Goal: Task Accomplishment & Management: Manage account settings

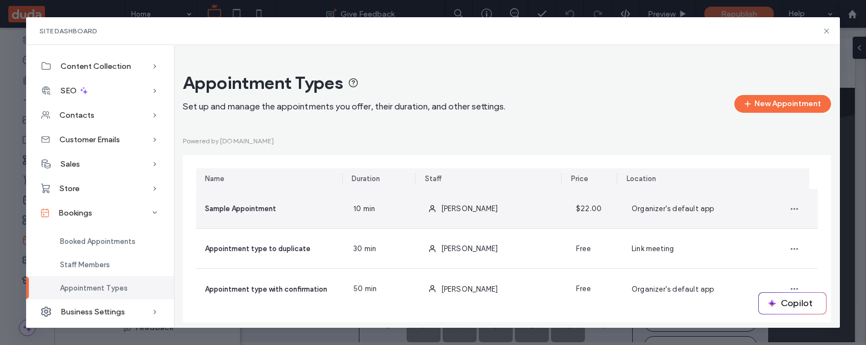
click at [377, 216] on div "10 min" at bounding box center [381, 208] width 74 height 39
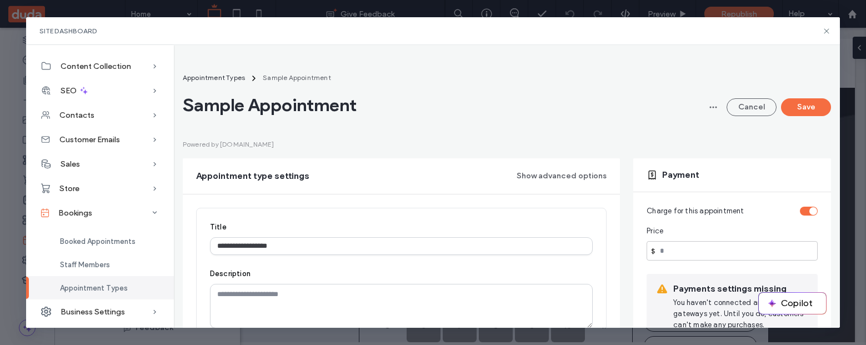
click at [800, 214] on div "toggle" at bounding box center [809, 211] width 18 height 9
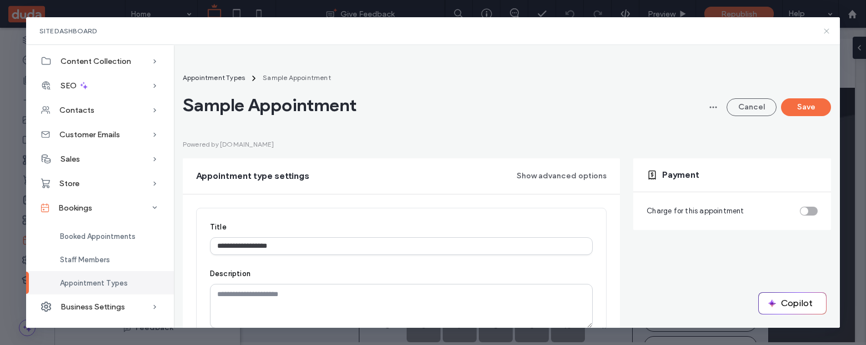
click at [827, 28] on icon at bounding box center [826, 31] width 9 height 9
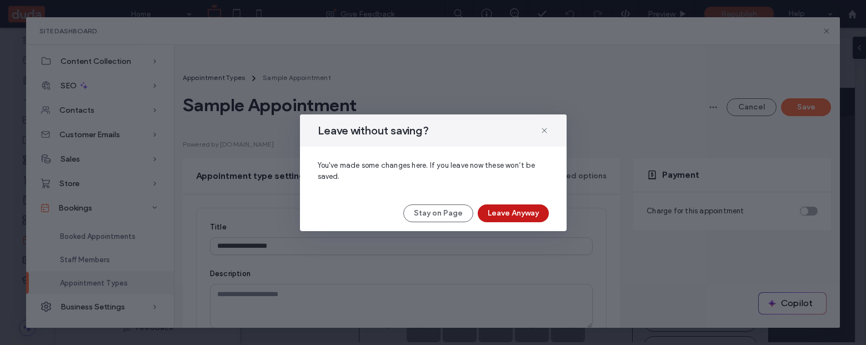
click at [506, 211] on button "Leave Anyway" at bounding box center [513, 213] width 71 height 18
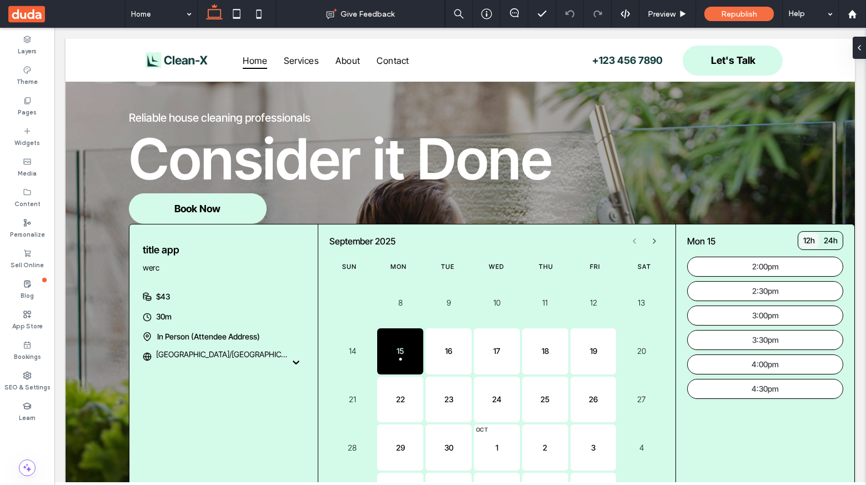
scroll to position [86, 0]
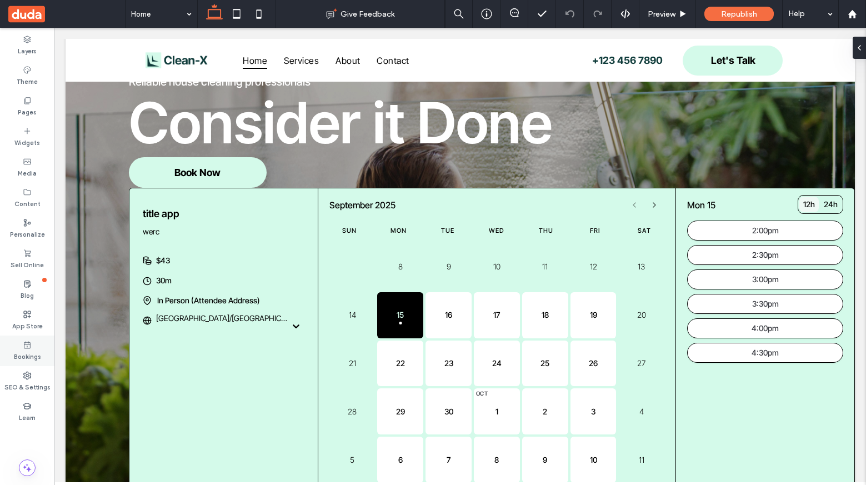
click at [27, 344] on icon at bounding box center [27, 345] width 9 height 9
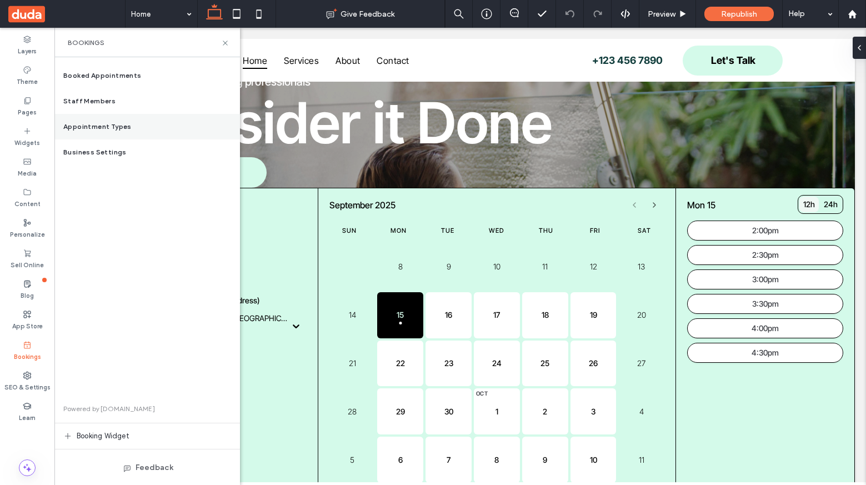
click at [144, 128] on div "Appointment Types" at bounding box center [147, 127] width 186 height 26
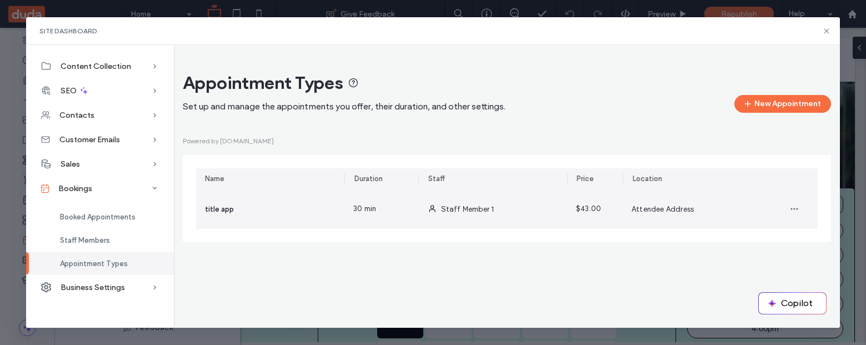
click at [353, 214] on div "30 min" at bounding box center [381, 209] width 74 height 40
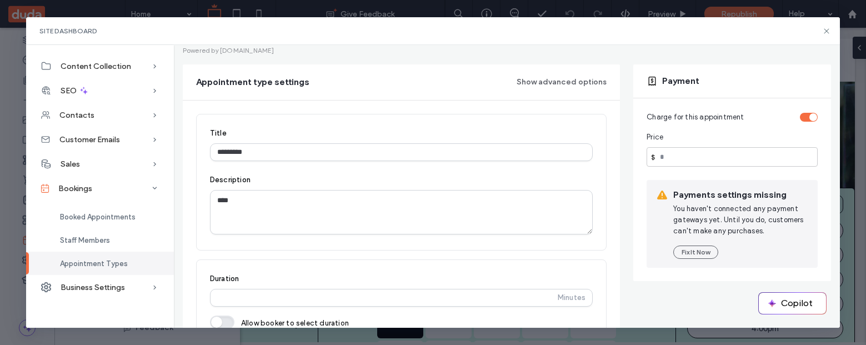
scroll to position [94, 0]
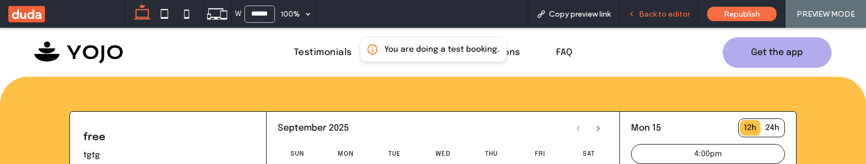
click at [642, 15] on span "Back to editor" at bounding box center [664, 13] width 51 height 9
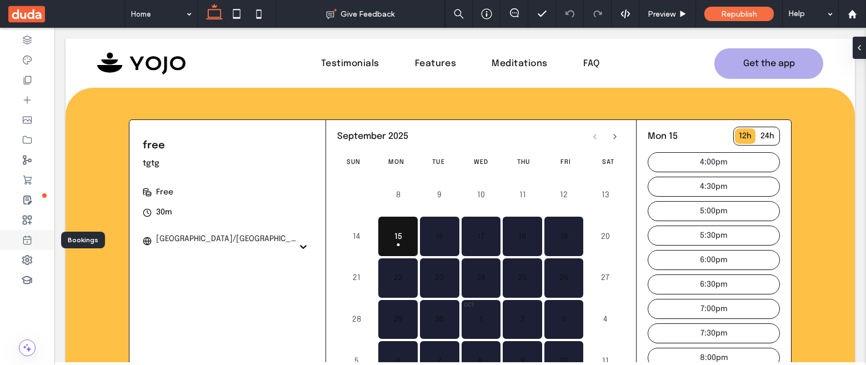
click at [38, 163] on div at bounding box center [27, 240] width 54 height 20
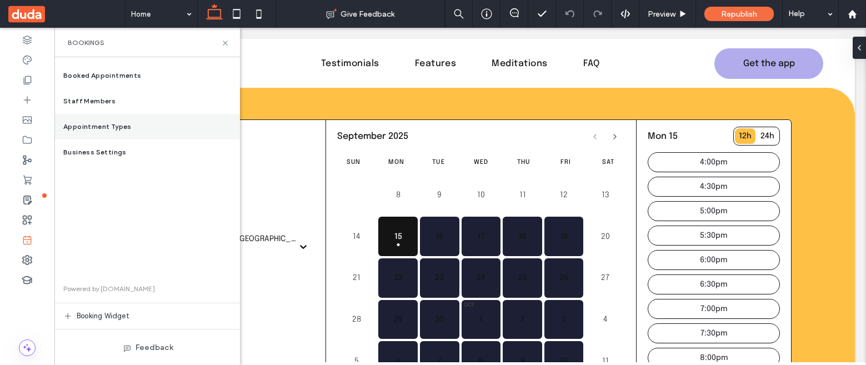
click at [119, 127] on span "Appointment Types" at bounding box center [97, 127] width 68 height 10
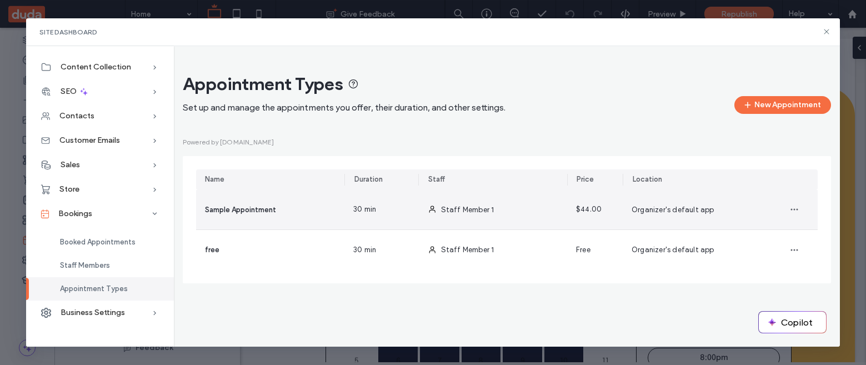
click at [484, 163] on div "Staff Member 1" at bounding box center [493, 209] width 148 height 39
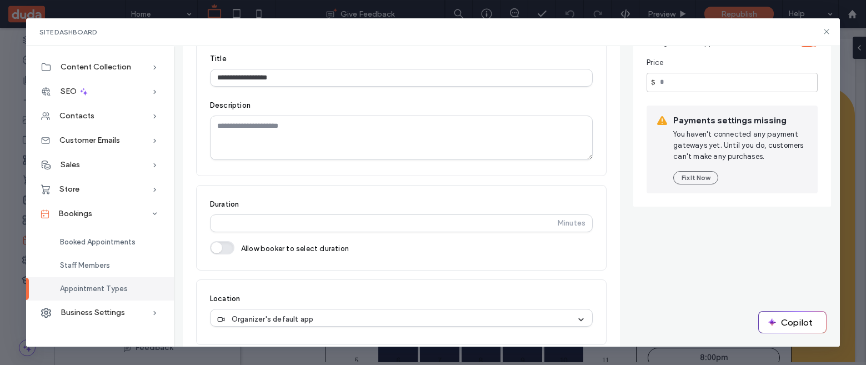
scroll to position [173, 0]
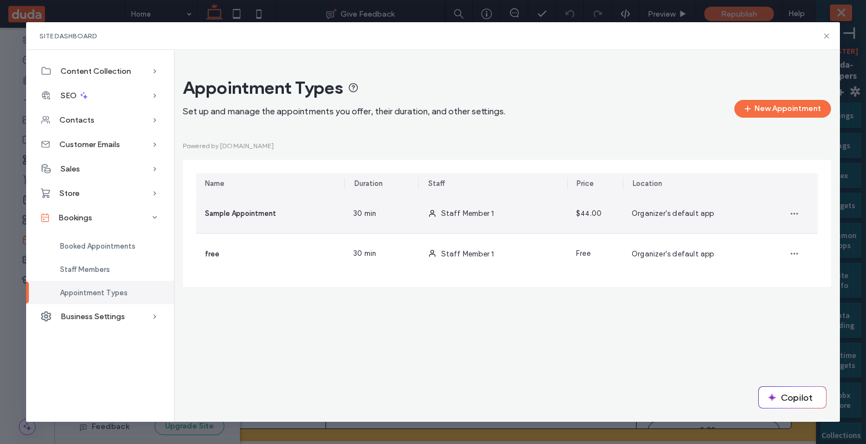
click at [428, 220] on span at bounding box center [432, 213] width 9 height 39
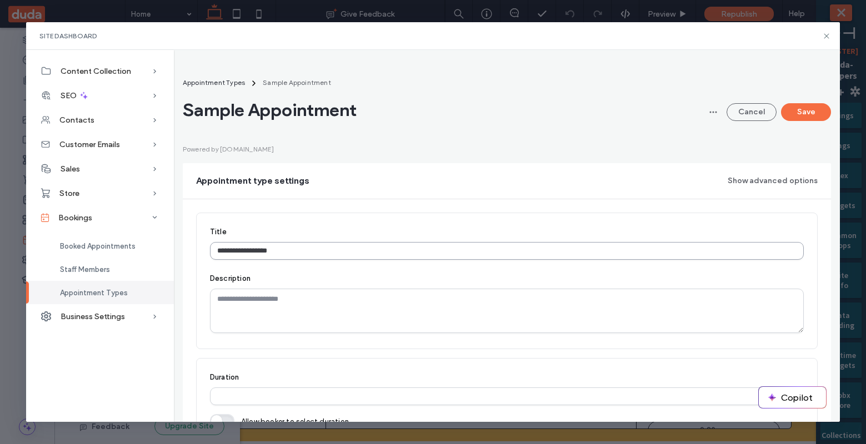
scroll to position [373, 0]
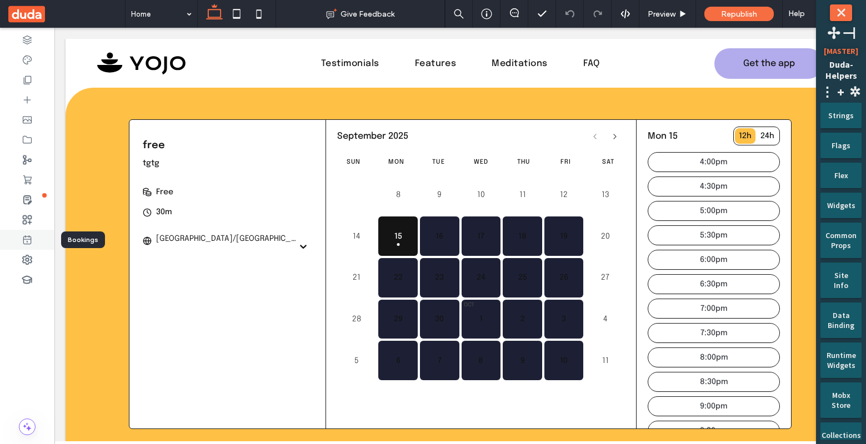
click at [32, 238] on icon at bounding box center [27, 239] width 11 height 11
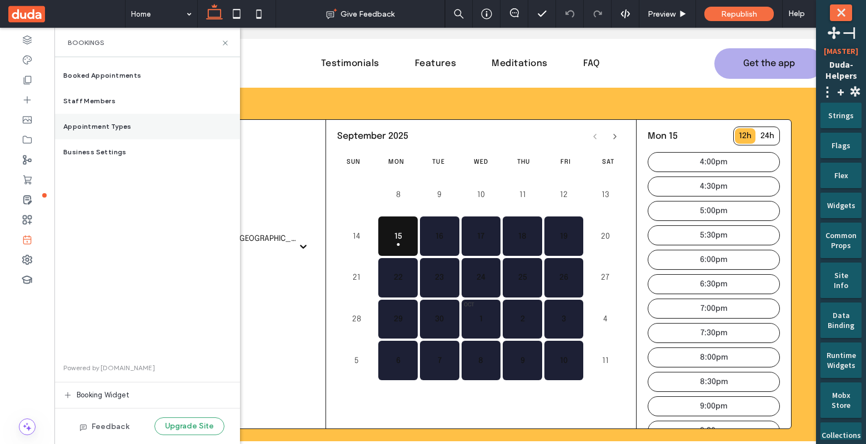
click at [139, 132] on div "Appointment Types" at bounding box center [147, 127] width 186 height 26
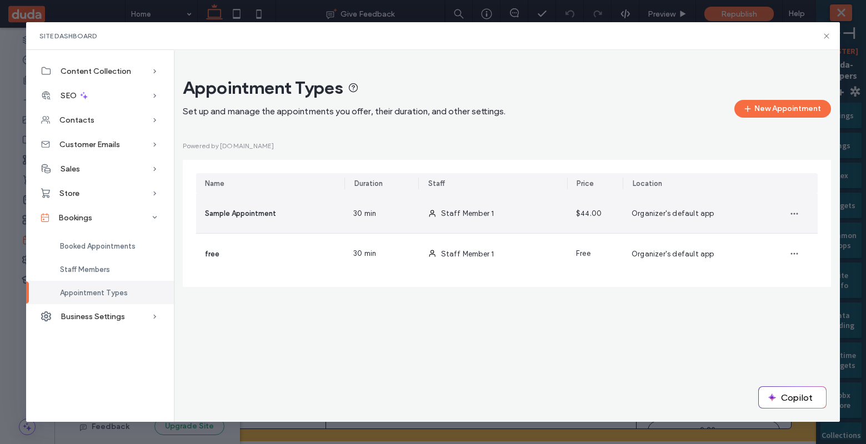
click at [424, 211] on div "Staff Member 1" at bounding box center [493, 213] width 148 height 39
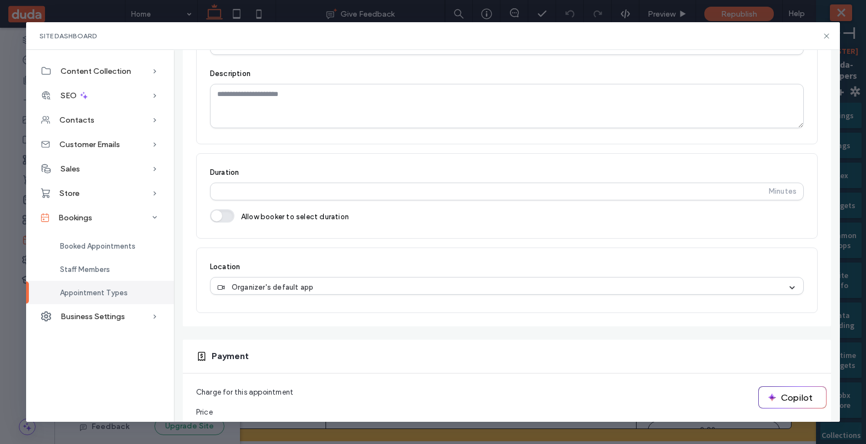
scroll to position [423, 0]
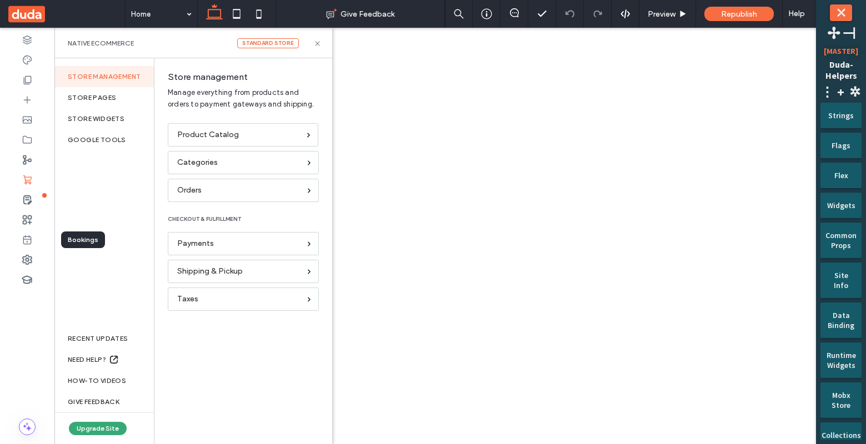
click at [27, 242] on icon at bounding box center [27, 239] width 11 height 11
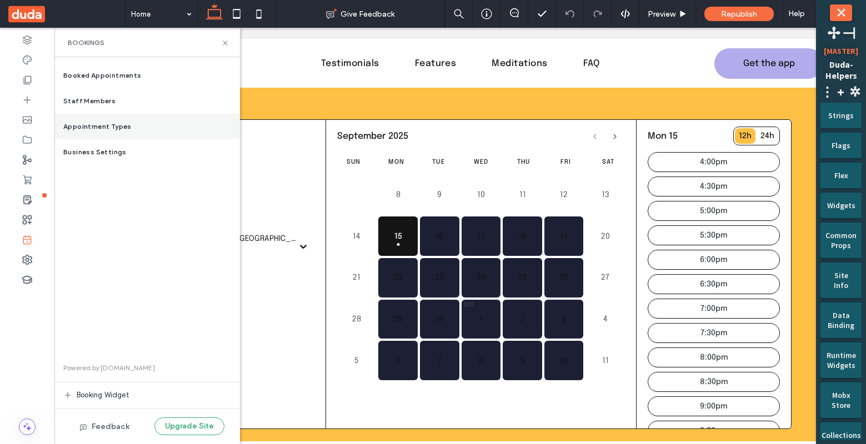
click at [163, 117] on div "Appointment Types" at bounding box center [147, 127] width 186 height 26
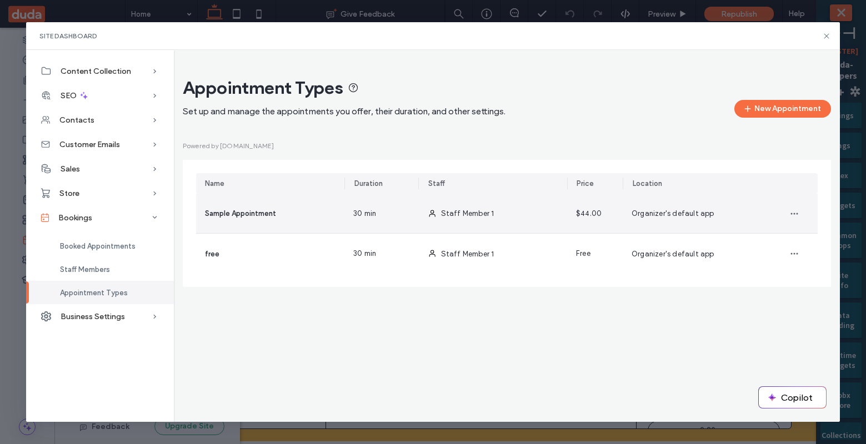
click at [531, 221] on div "Staff Member 1" at bounding box center [493, 213] width 148 height 39
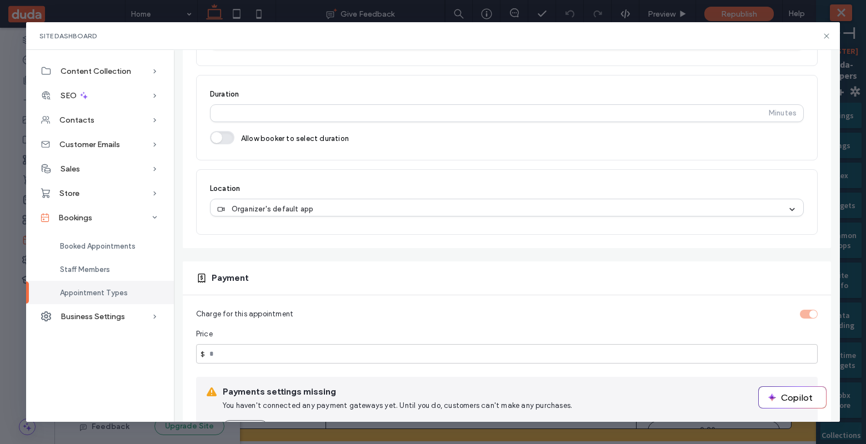
scroll to position [424, 0]
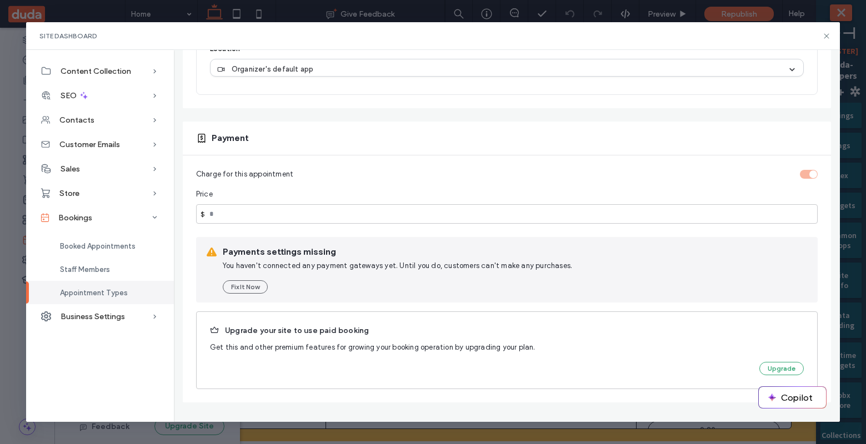
click at [214, 333] on icon at bounding box center [214, 330] width 9 height 9
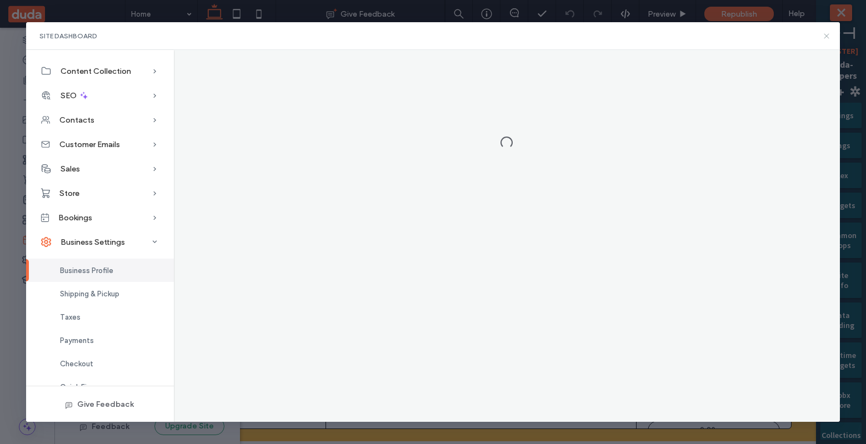
click at [826, 36] on icon at bounding box center [826, 36] width 9 height 9
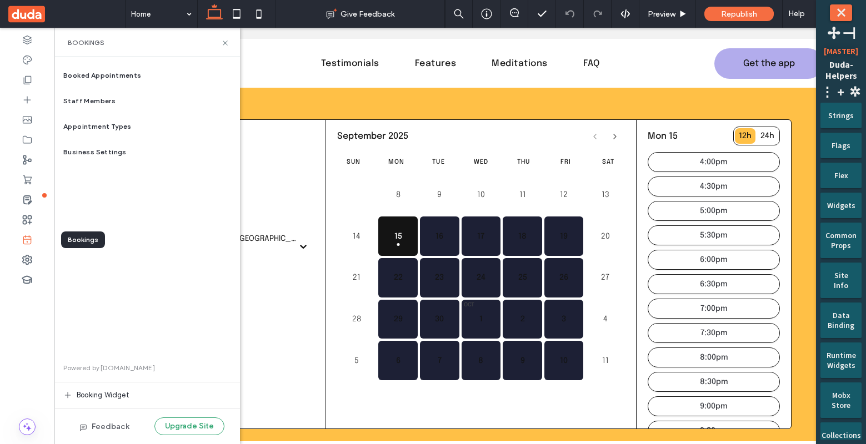
click at [32, 240] on icon at bounding box center [27, 239] width 11 height 11
click at [137, 115] on div "Appointment Types" at bounding box center [147, 127] width 186 height 26
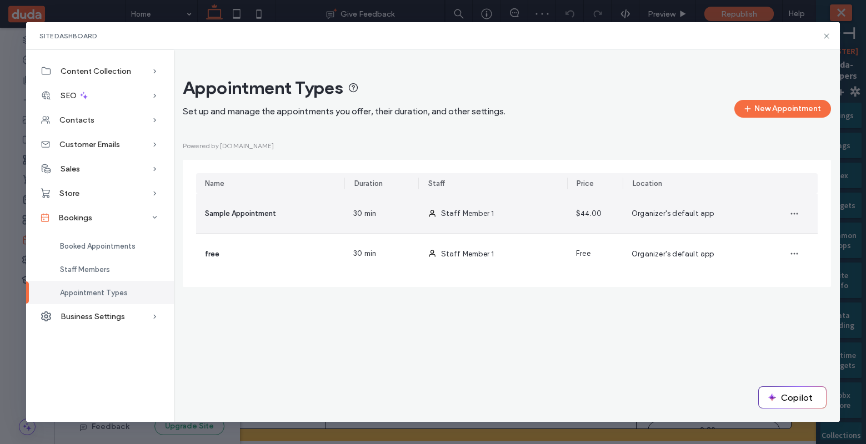
click at [696, 216] on span "Organizer's default app" at bounding box center [673, 213] width 83 height 8
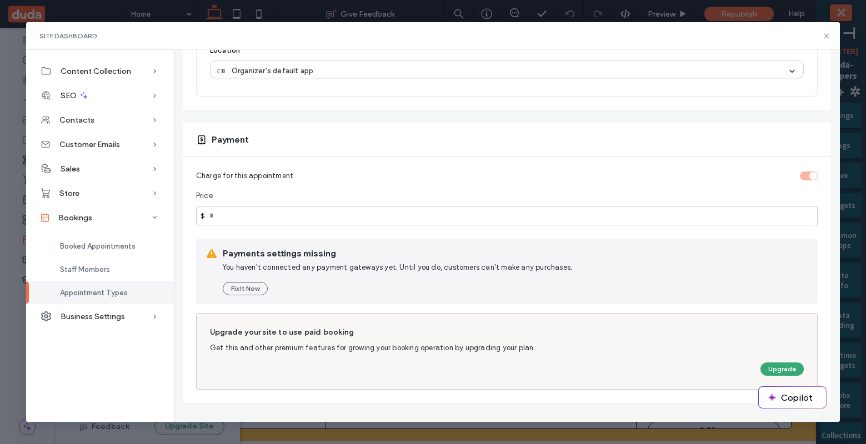
scroll to position [423, 0]
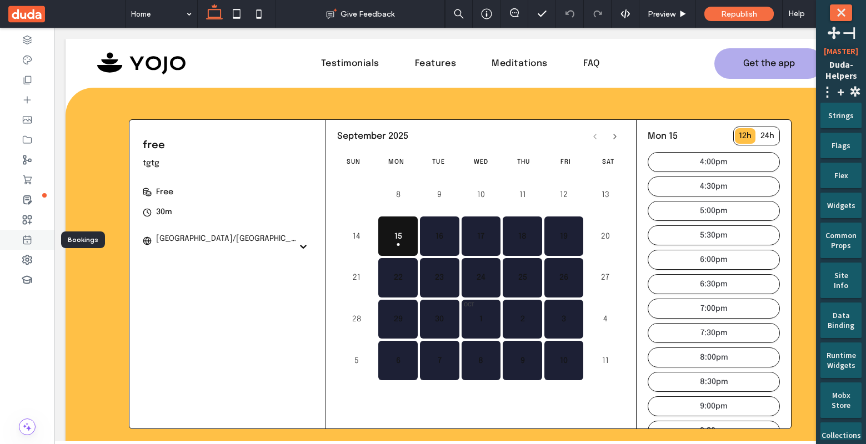
click at [32, 243] on icon at bounding box center [27, 239] width 11 height 11
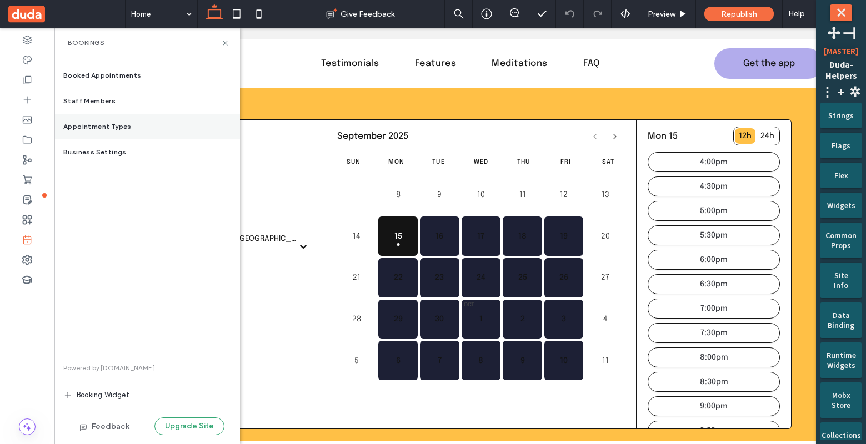
click at [120, 127] on span "Appointment Types" at bounding box center [97, 127] width 68 height 10
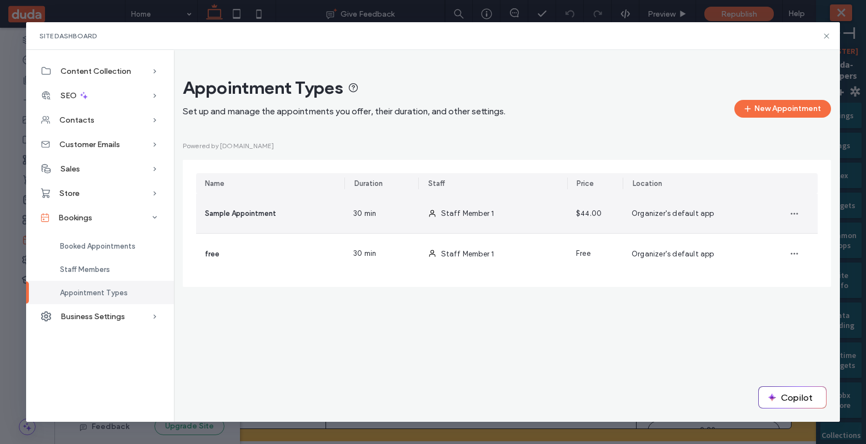
click at [381, 213] on div "30 min" at bounding box center [381, 213] width 74 height 39
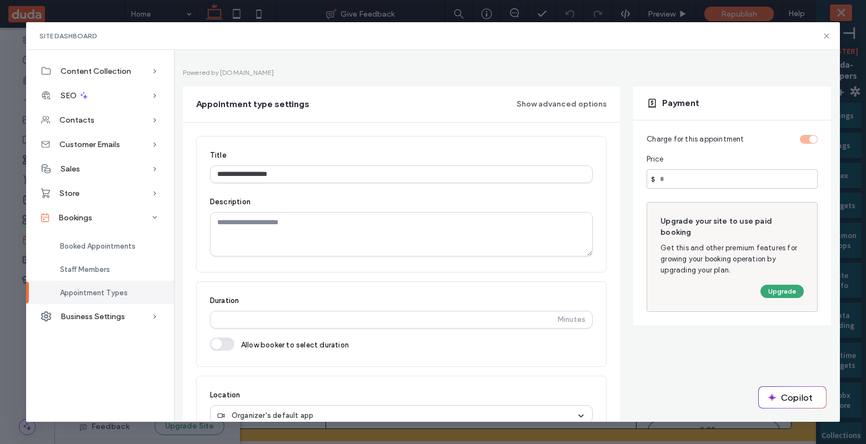
scroll to position [63, 0]
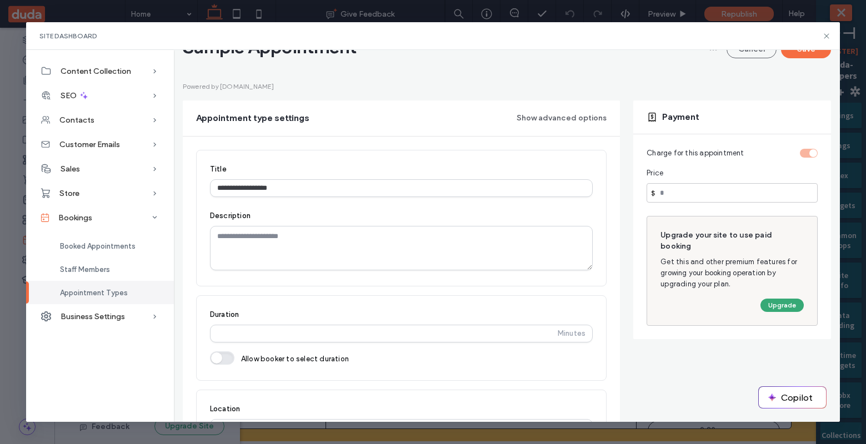
click at [669, 163] on div "Charge for this appointment Price $ ** Upgrade your site to use paid booking Ge…" at bounding box center [732, 236] width 198 height 205
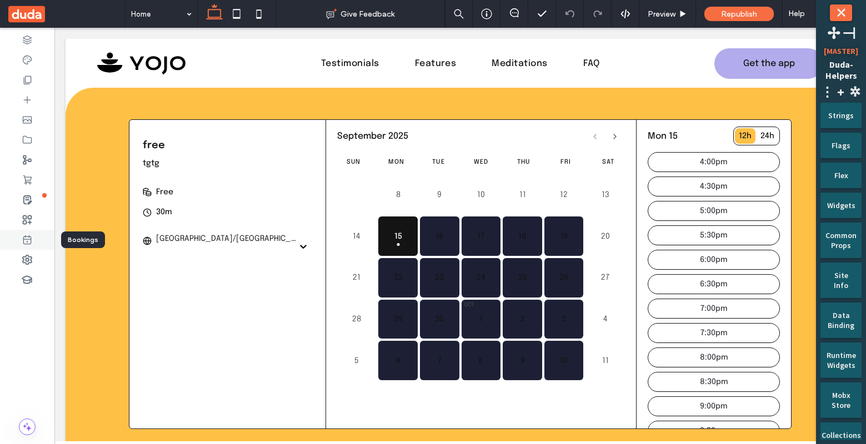
click at [34, 241] on div at bounding box center [27, 240] width 54 height 20
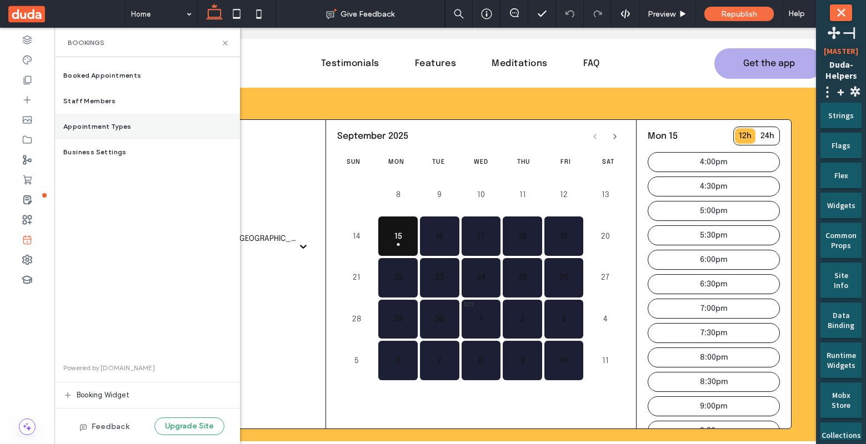
click at [121, 127] on span "Appointment Types" at bounding box center [97, 127] width 68 height 10
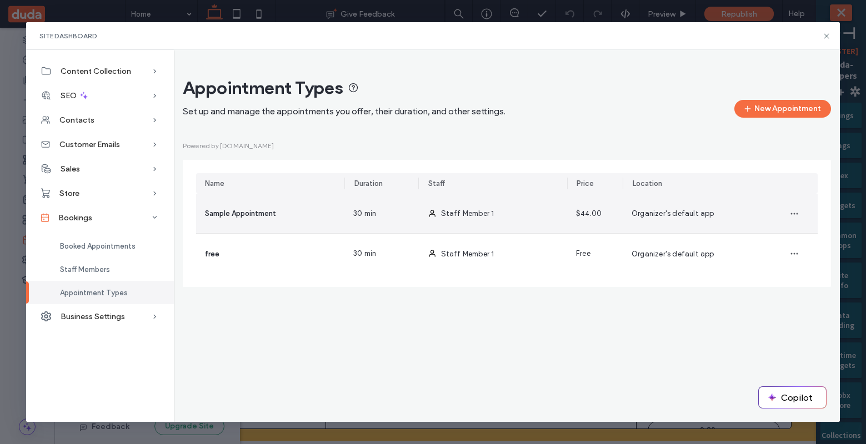
click at [428, 206] on span at bounding box center [432, 213] width 9 height 39
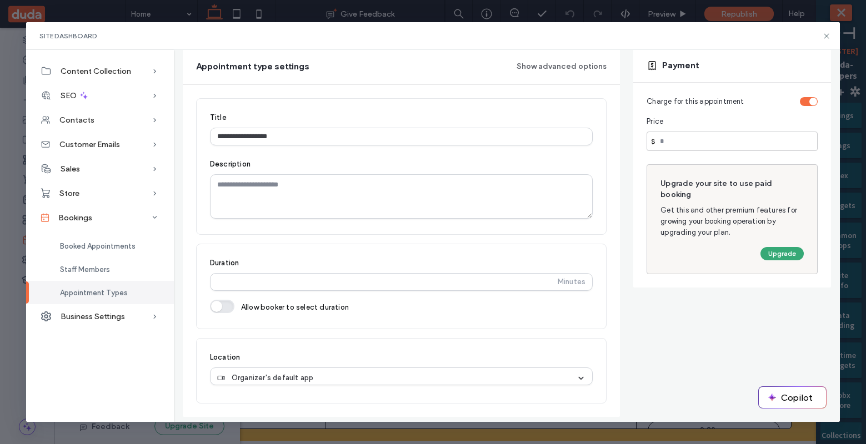
scroll to position [114, 0]
click at [136, 314] on div "Business Settings" at bounding box center [100, 316] width 148 height 24
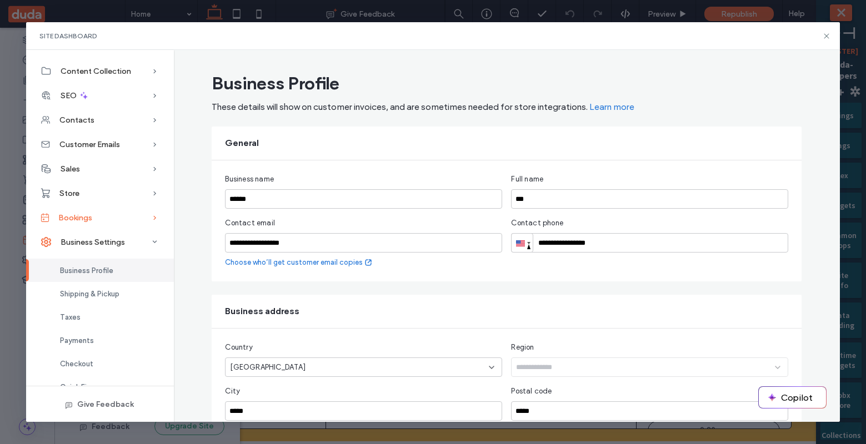
click at [124, 215] on div "Bookings" at bounding box center [100, 218] width 148 height 24
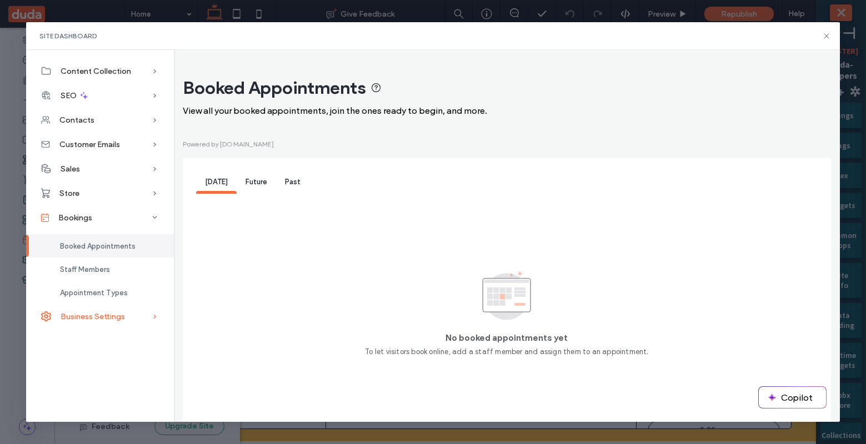
click at [107, 315] on span "Business Settings" at bounding box center [93, 316] width 64 height 9
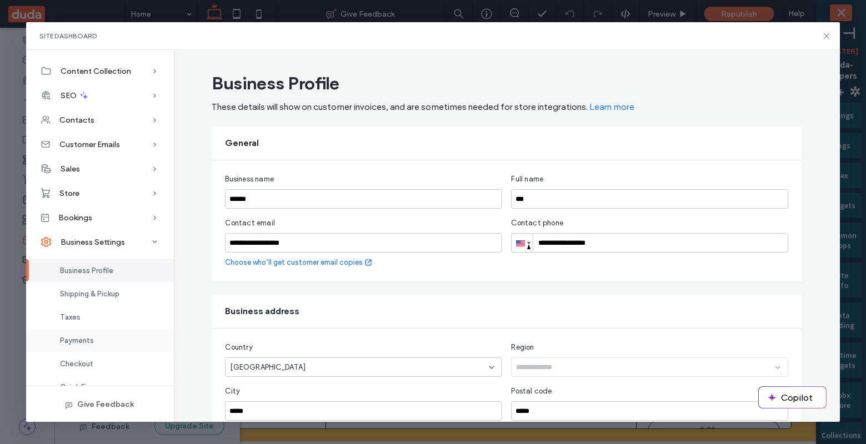
click at [108, 338] on div "Payments" at bounding box center [100, 340] width 148 height 23
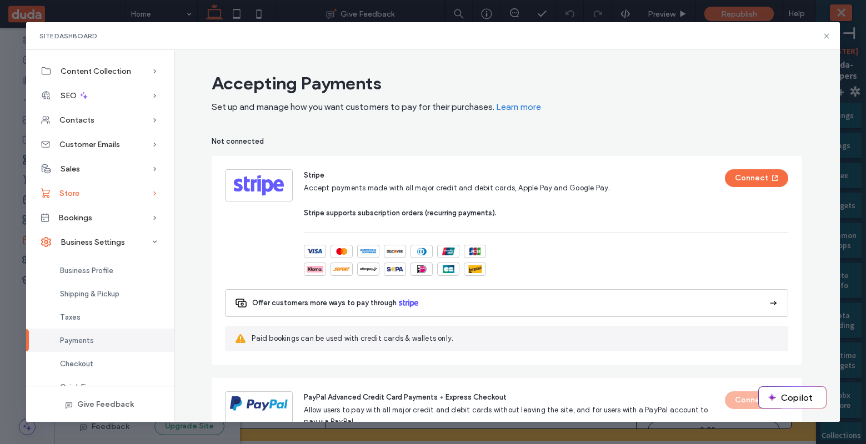
click at [84, 192] on div "Store" at bounding box center [100, 193] width 148 height 24
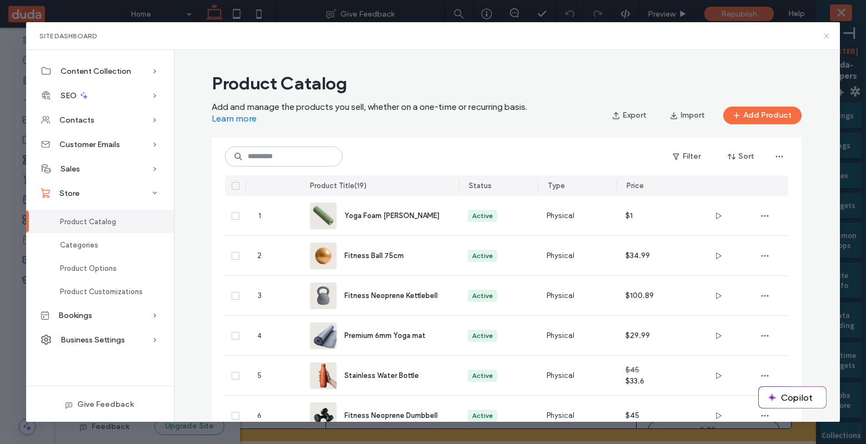
click at [828, 36] on icon at bounding box center [826, 36] width 9 height 9
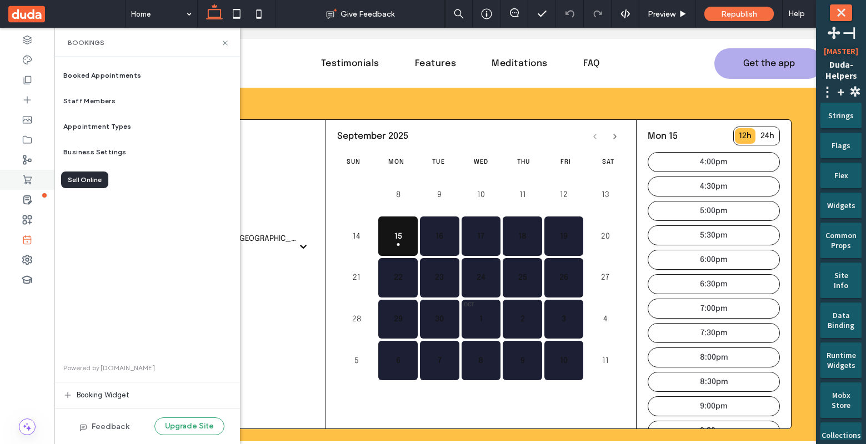
click at [29, 183] on use at bounding box center [27, 180] width 8 height 9
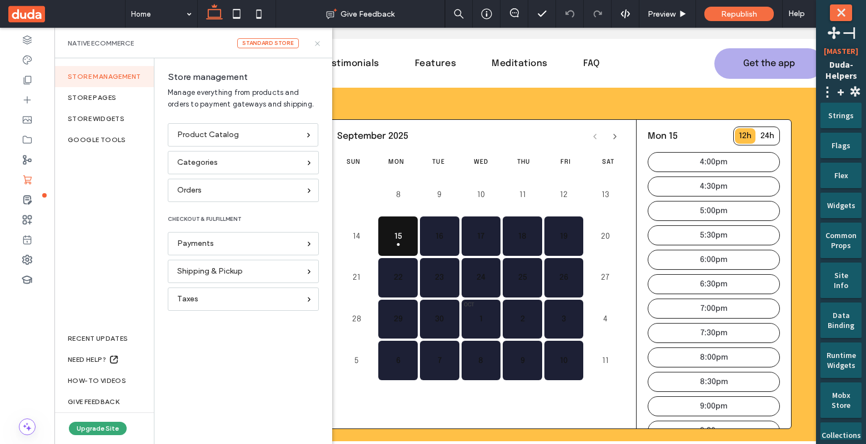
click at [320, 45] on icon at bounding box center [317, 43] width 8 height 8
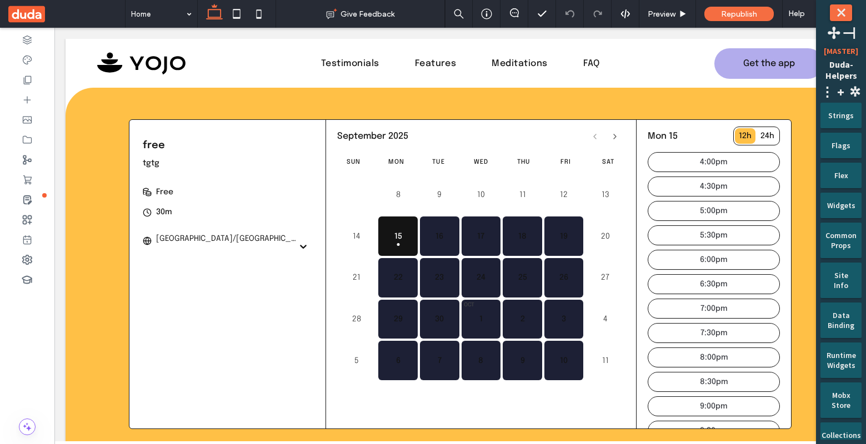
click at [841, 13] on button "⤬" at bounding box center [841, 12] width 22 height 17
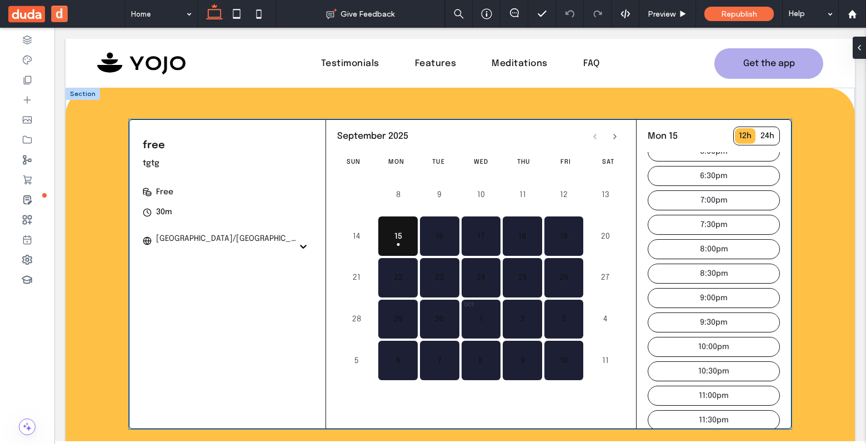
click at [285, 182] on div "free tgtg 30m Asia/Jerusalem Free" at bounding box center [227, 190] width 197 height 141
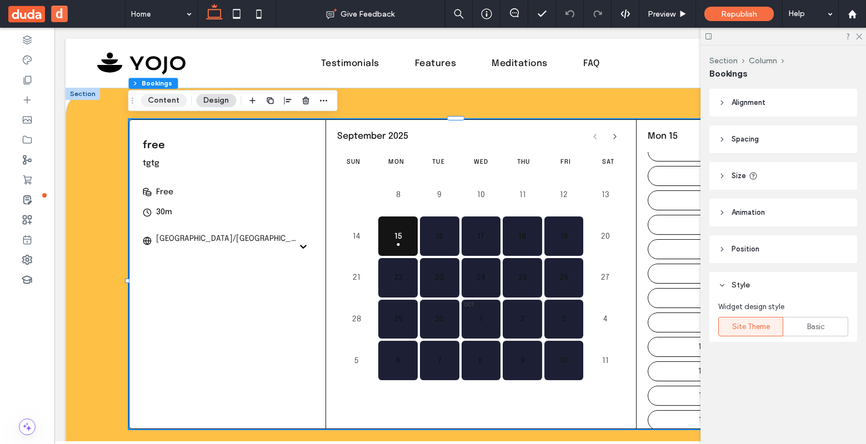
click at [169, 102] on button "Content" at bounding box center [164, 100] width 46 height 13
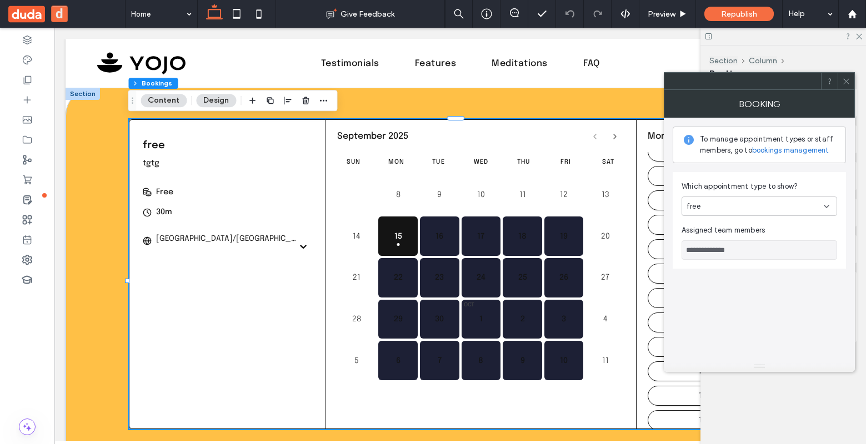
click at [771, 150] on link "bookings management" at bounding box center [790, 150] width 77 height 11
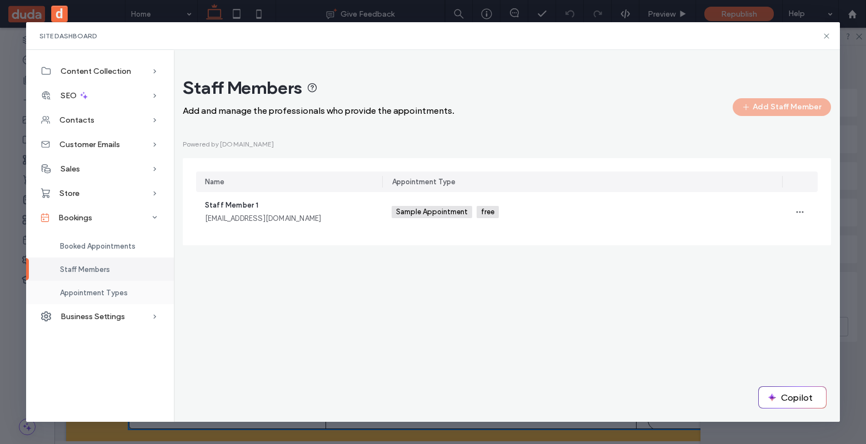
click at [128, 291] on div "Appointment Types" at bounding box center [100, 292] width 148 height 23
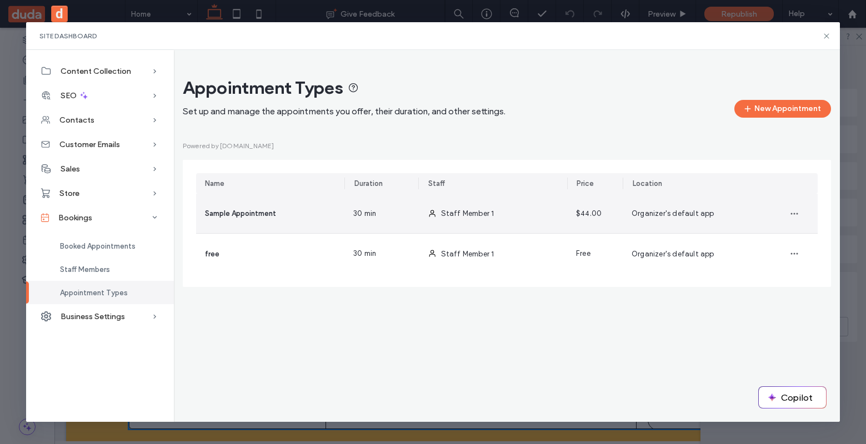
click at [550, 219] on div "Staff Member 1" at bounding box center [493, 213] width 148 height 39
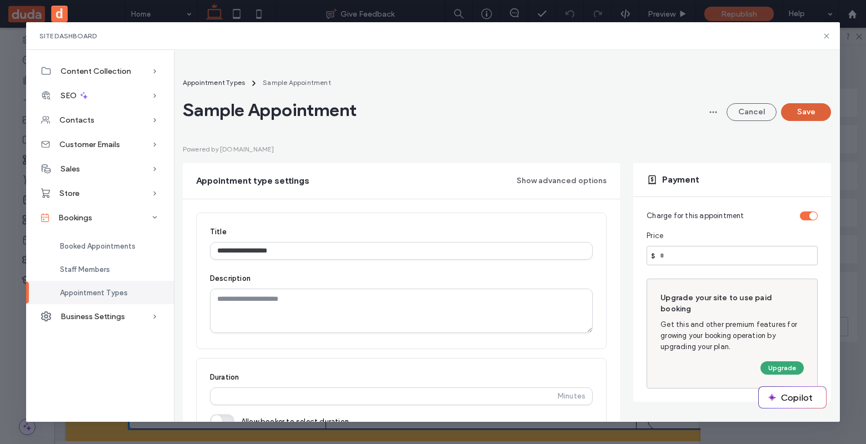
click at [814, 104] on button "Save" at bounding box center [806, 112] width 50 height 18
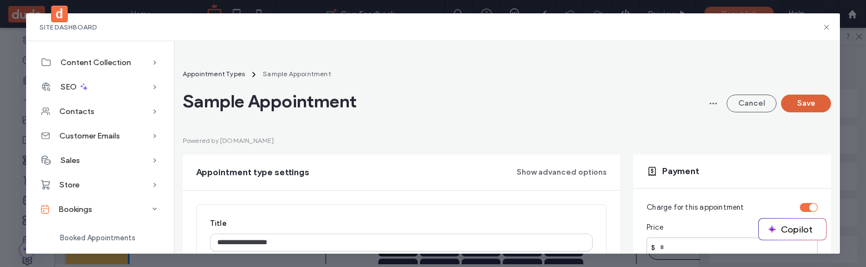
click at [798, 104] on button "Save" at bounding box center [806, 103] width 50 height 18
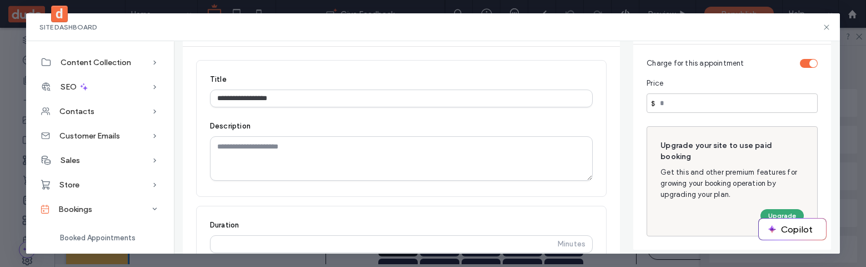
scroll to position [144, 0]
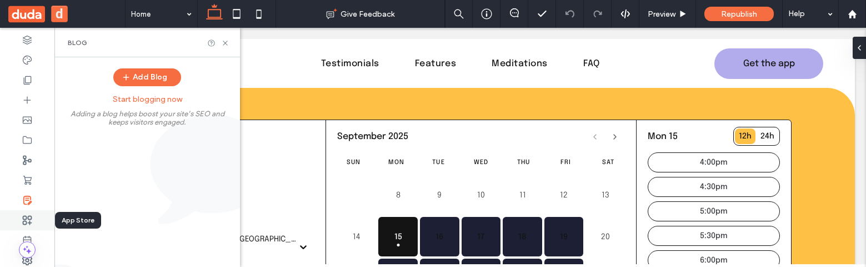
scroll to position [34, 0]
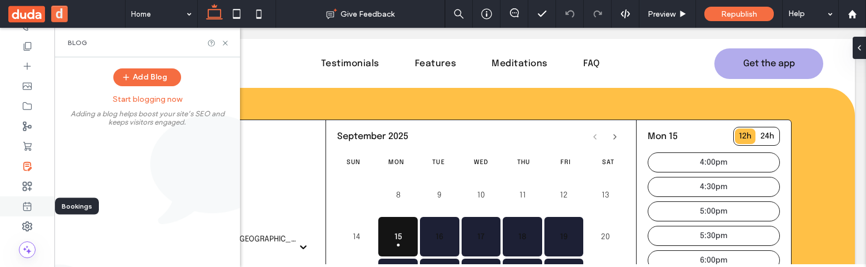
click at [32, 207] on div at bounding box center [27, 206] width 54 height 20
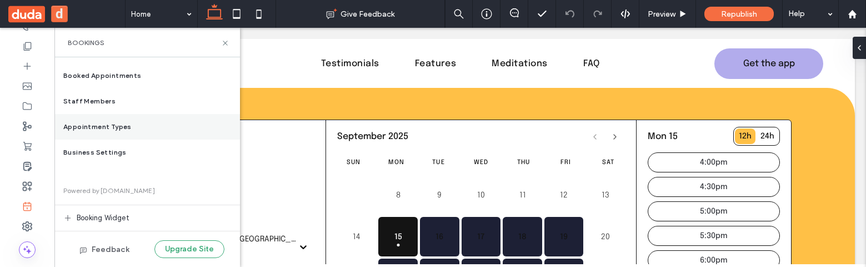
click at [148, 128] on div "Appointment Types" at bounding box center [147, 127] width 186 height 26
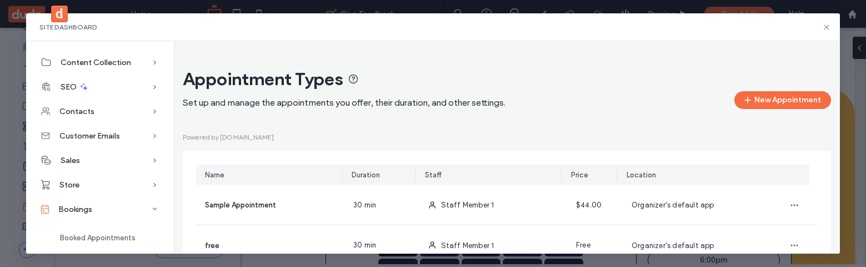
scroll to position [45, 0]
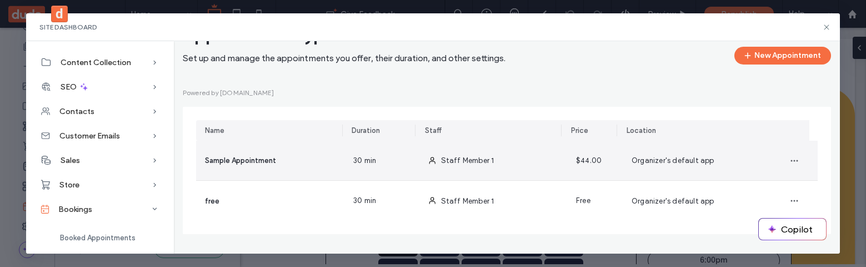
click at [644, 157] on span "Organizer's default app" at bounding box center [673, 160] width 83 height 8
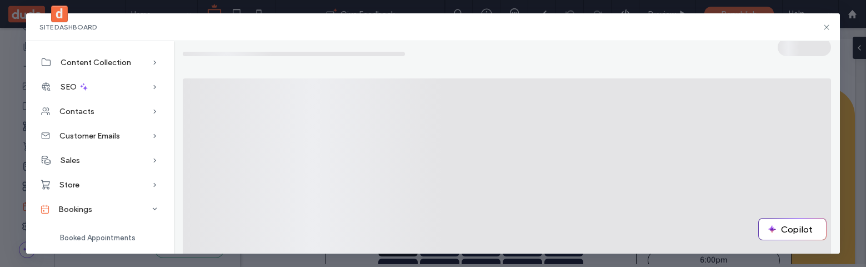
scroll to position [0, 0]
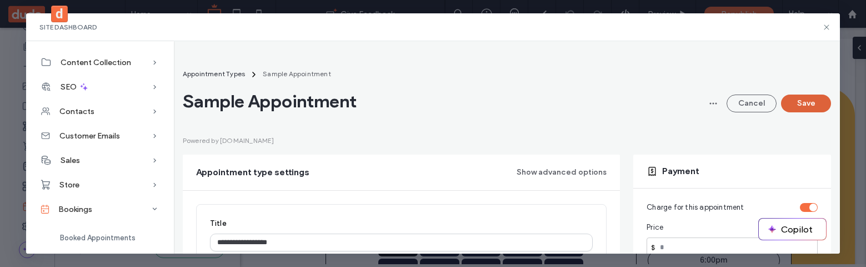
click at [799, 102] on button "Save" at bounding box center [806, 103] width 50 height 18
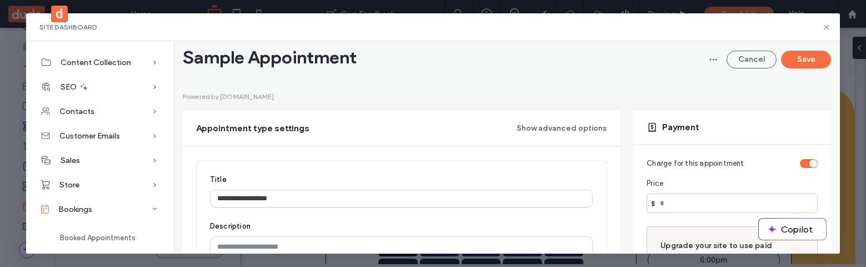
scroll to position [43, 0]
click at [791, 63] on button "Save" at bounding box center [806, 60] width 50 height 18
click at [796, 66] on button "Save" at bounding box center [806, 60] width 50 height 18
click at [789, 65] on button "Save" at bounding box center [806, 60] width 50 height 18
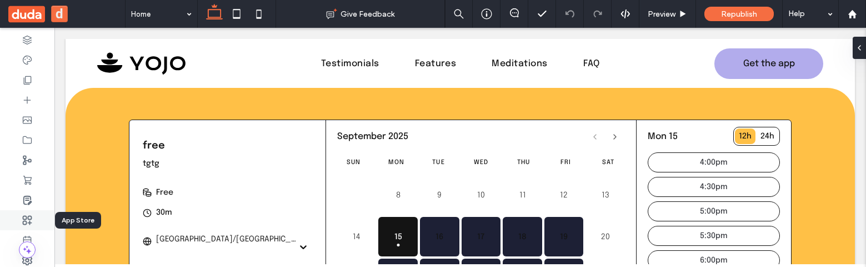
scroll to position [34, 0]
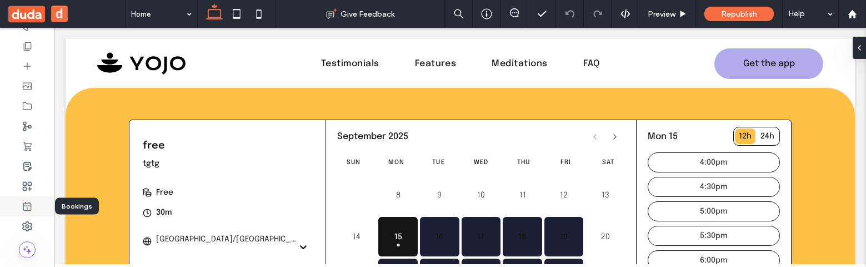
click at [27, 209] on use at bounding box center [27, 206] width 8 height 9
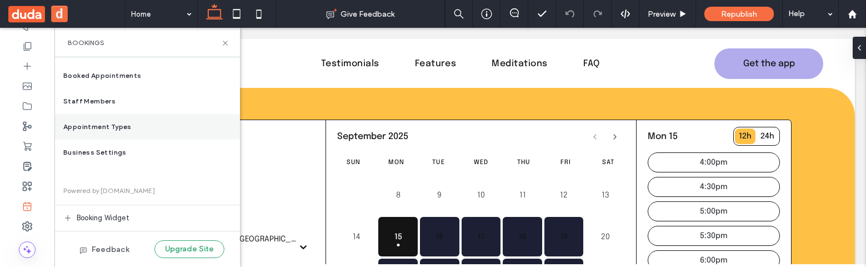
click at [156, 128] on div "Appointment Types" at bounding box center [147, 127] width 186 height 26
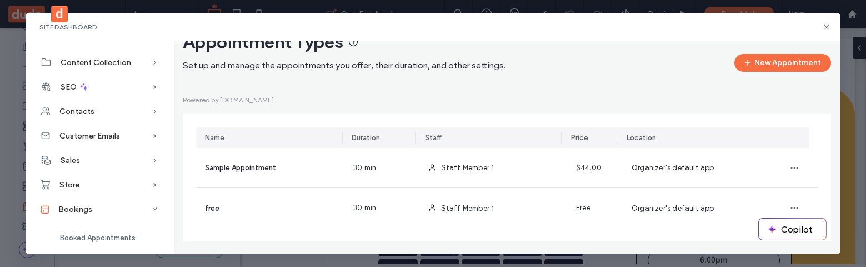
scroll to position [45, 0]
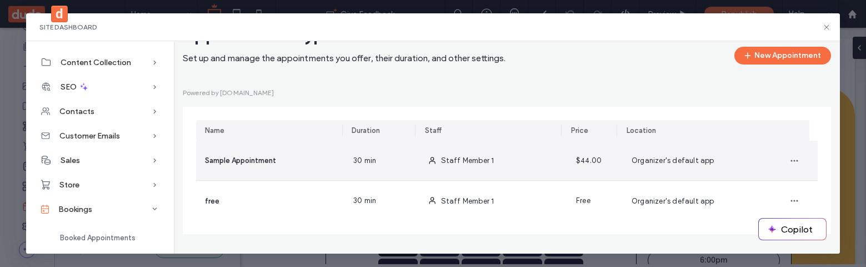
click at [527, 179] on div "Staff Member 1" at bounding box center [493, 160] width 148 height 39
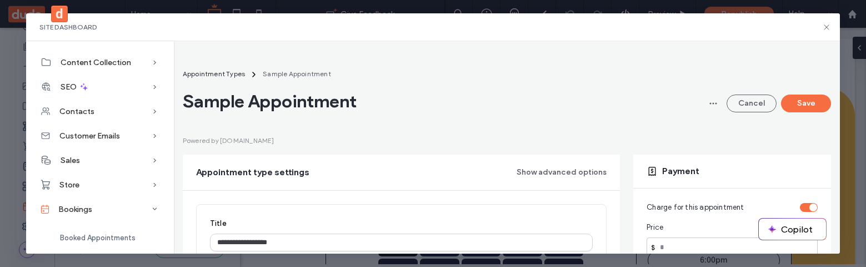
scroll to position [1, 0]
click at [229, 71] on span "Appointment Types" at bounding box center [214, 72] width 62 height 8
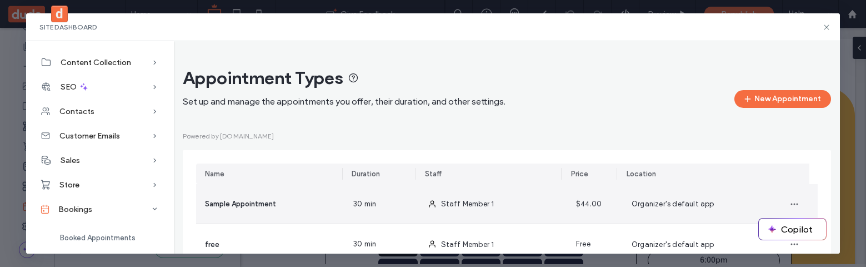
scroll to position [33, 0]
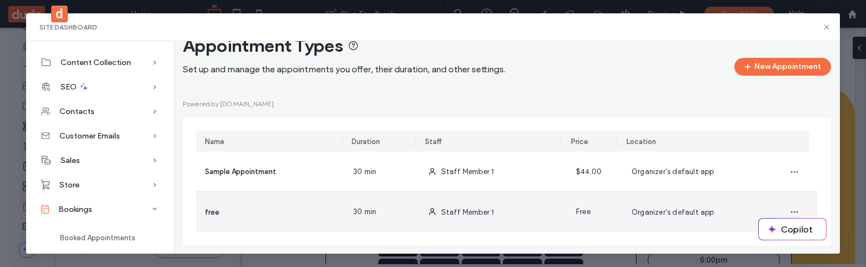
click at [478, 206] on div "Staff Member 1" at bounding box center [467, 212] width 53 height 12
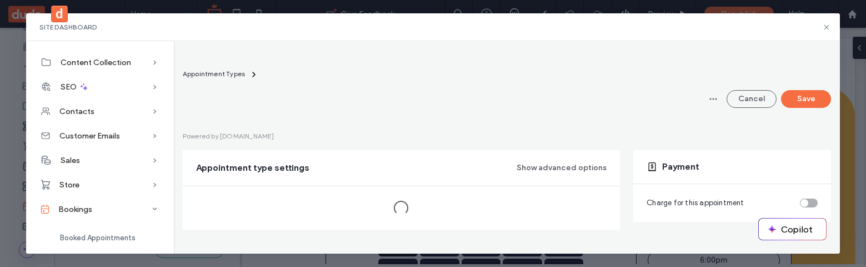
scroll to position [0, 0]
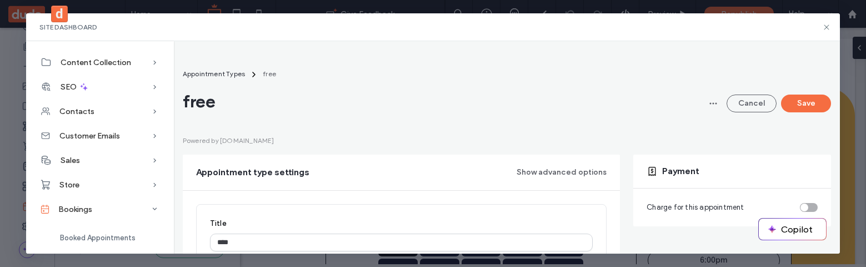
click at [800, 207] on div "toggle" at bounding box center [809, 207] width 18 height 9
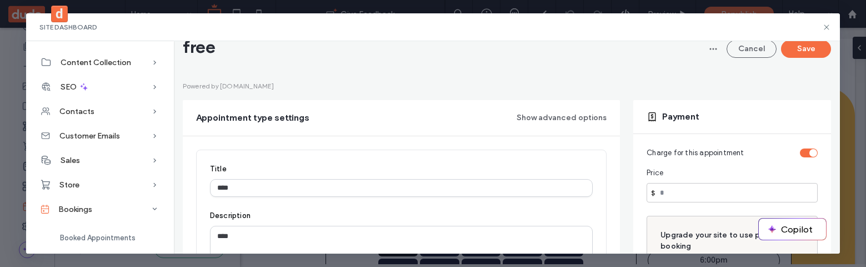
scroll to position [49, 0]
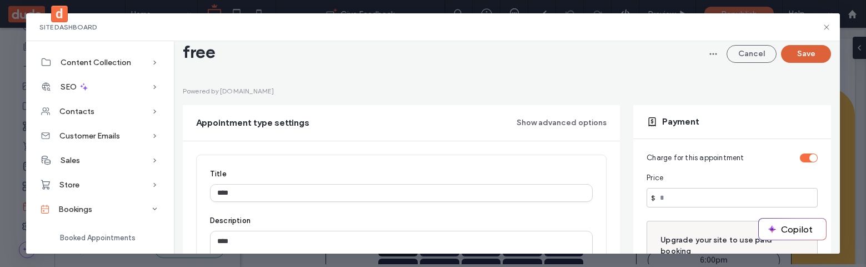
click at [794, 54] on button "Save" at bounding box center [806, 54] width 50 height 18
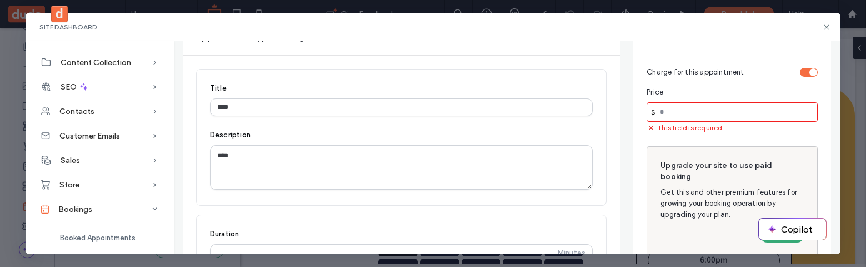
scroll to position [140, 0]
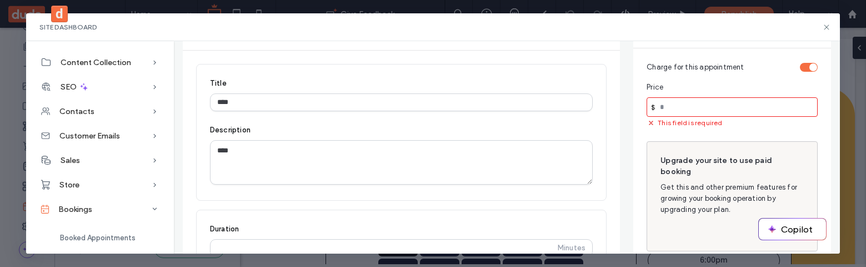
click at [696, 111] on input "number" at bounding box center [732, 106] width 171 height 19
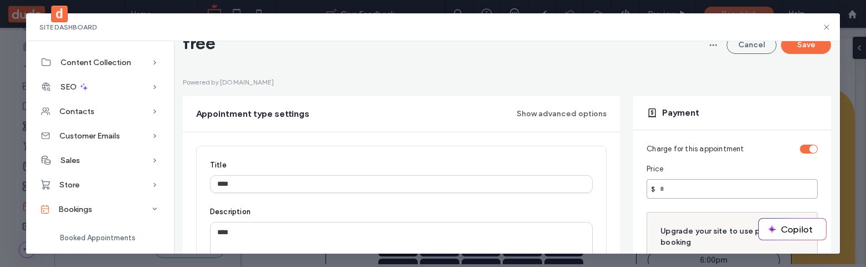
scroll to position [47, 0]
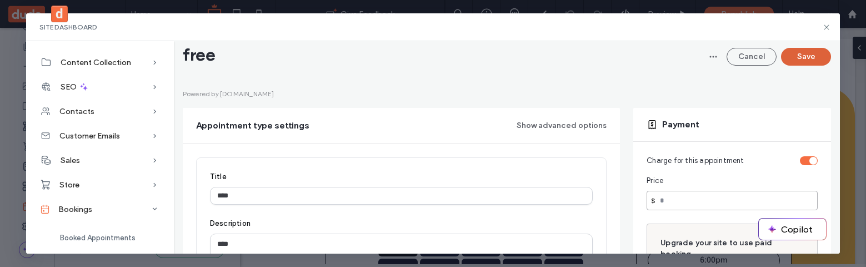
type input "**"
click at [785, 54] on button "Save" at bounding box center [806, 57] width 50 height 18
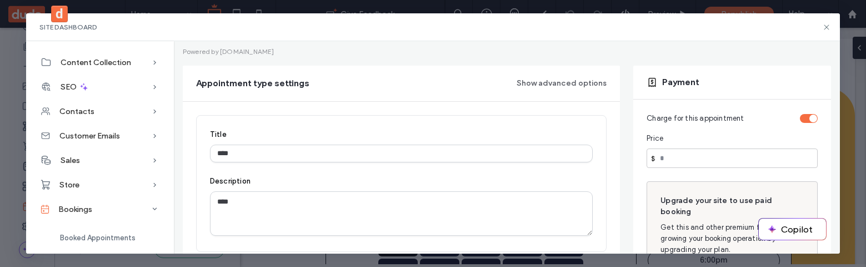
scroll to position [96, 0]
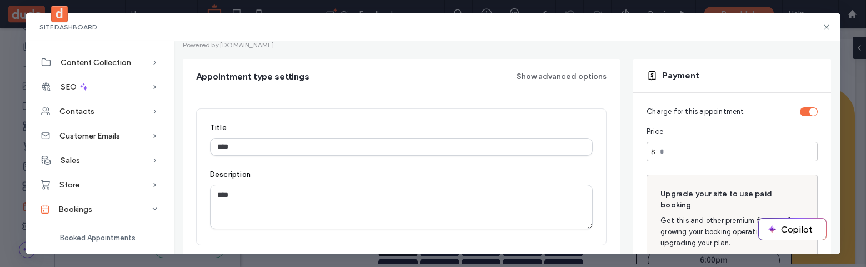
click at [800, 108] on div "toggle" at bounding box center [809, 111] width 18 height 9
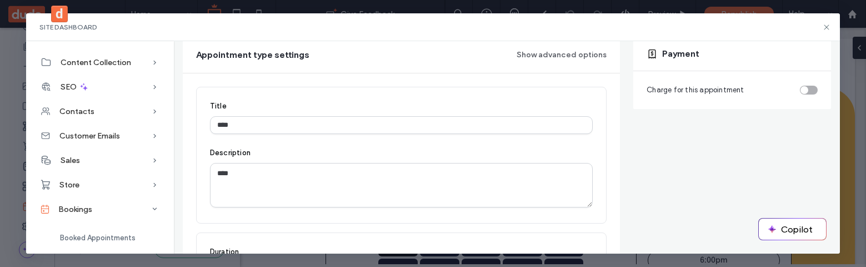
scroll to position [128, 0]
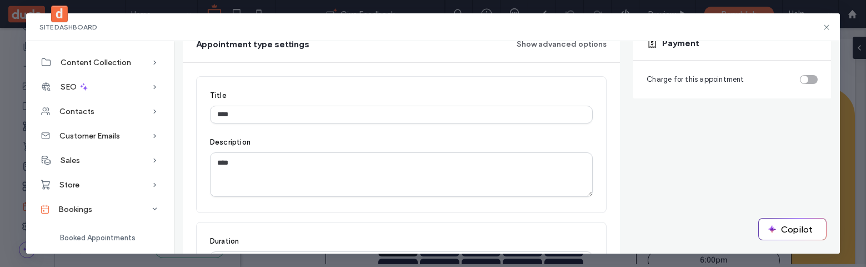
click at [806, 79] on div "toggle" at bounding box center [809, 79] width 18 height 9
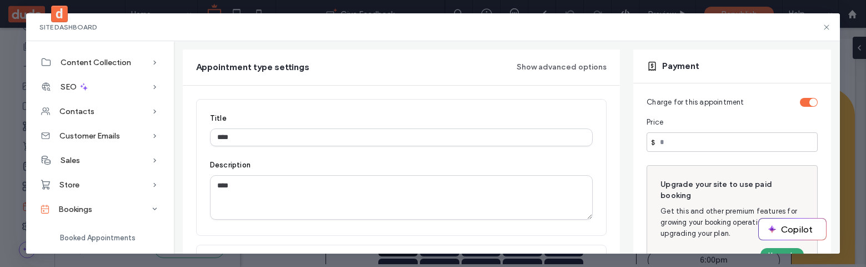
scroll to position [104, 0]
click at [809, 101] on div "toggle" at bounding box center [813, 103] width 8 height 8
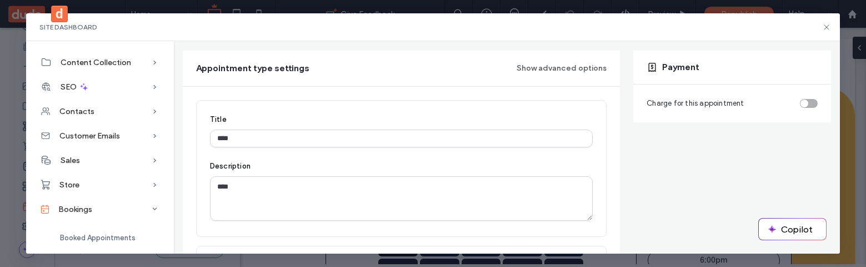
click at [801, 104] on div "toggle" at bounding box center [805, 103] width 8 height 8
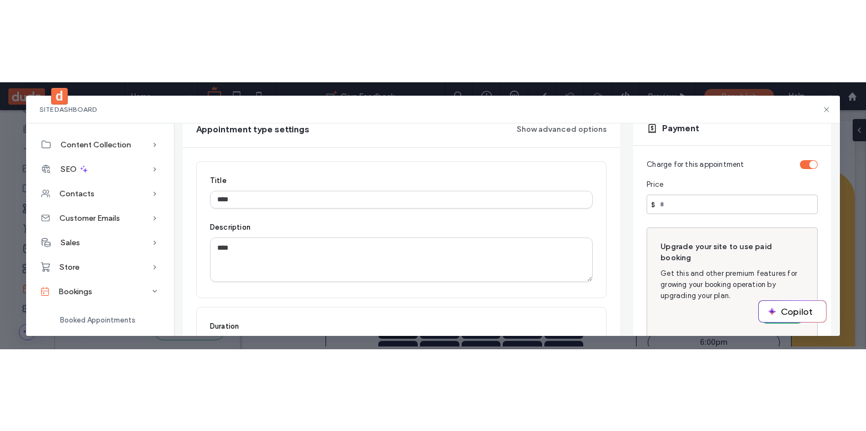
scroll to position [127, 0]
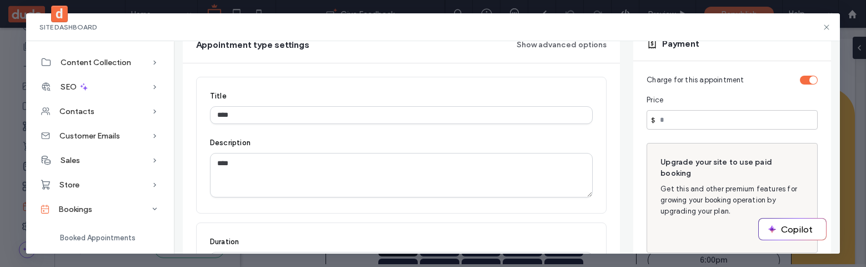
click at [57, 18] on button "d" at bounding box center [59, 14] width 17 height 17
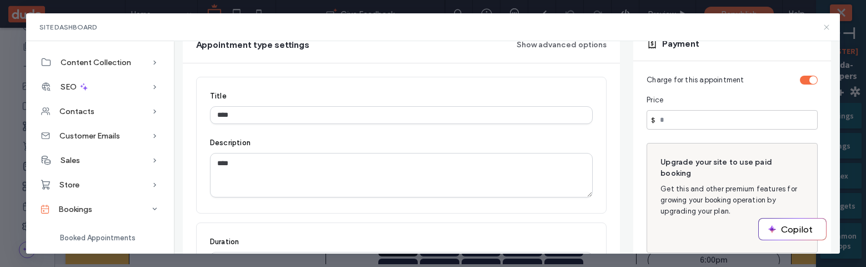
click at [827, 27] on icon at bounding box center [826, 27] width 9 height 9
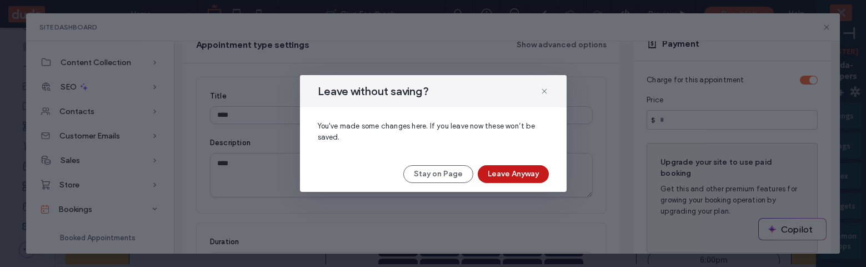
click at [512, 175] on button "Leave Anyway" at bounding box center [513, 174] width 71 height 18
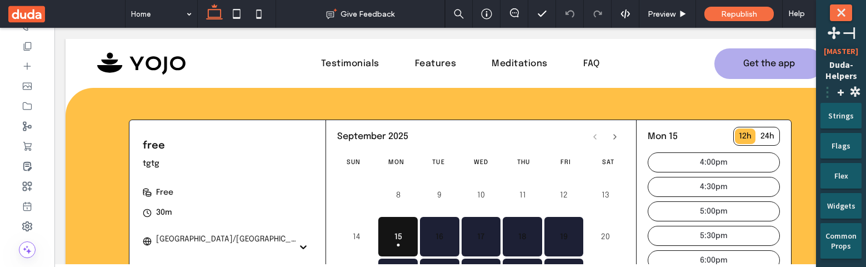
click at [830, 89] on span "⋮" at bounding box center [827, 91] width 13 height 17
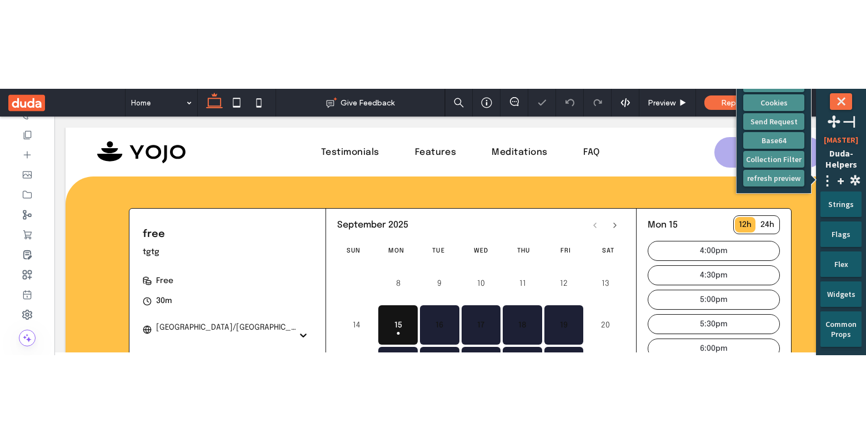
scroll to position [0, 0]
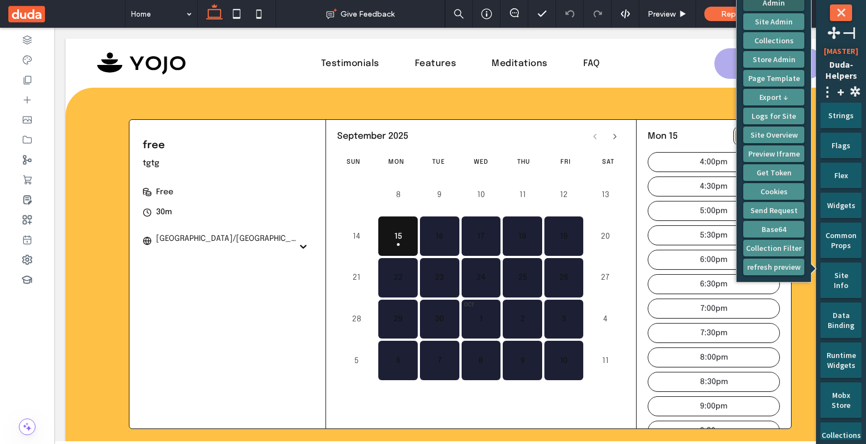
click at [776, 6] on button "Admin" at bounding box center [773, 2] width 61 height 17
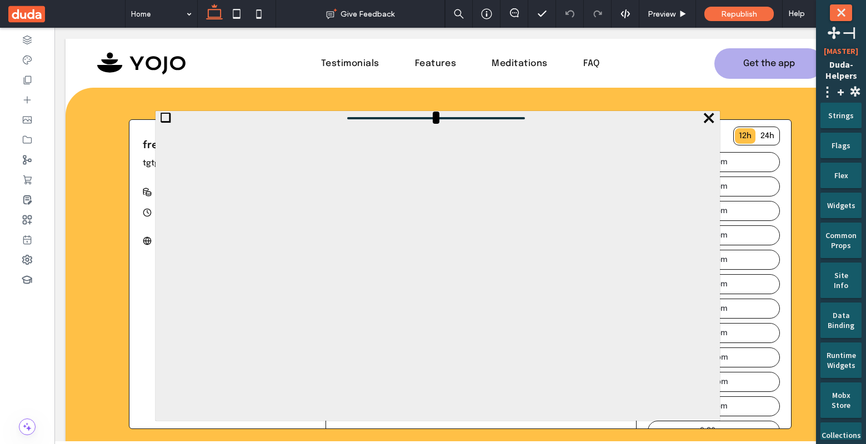
click at [163, 118] on span "❏" at bounding box center [165, 118] width 11 height 14
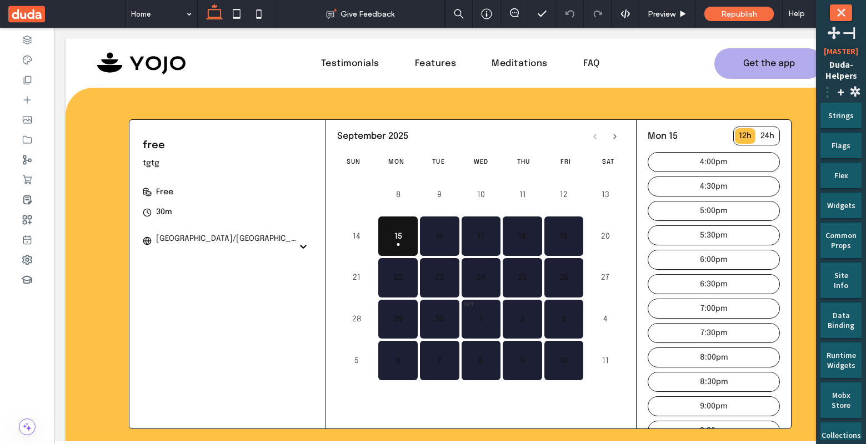
click at [830, 96] on span "⋮" at bounding box center [827, 91] width 13 height 17
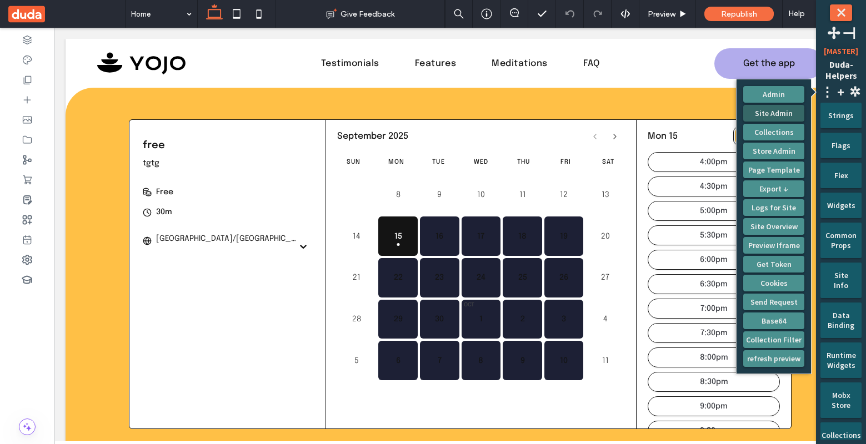
click at [779, 114] on button "Site Admin" at bounding box center [773, 113] width 61 height 17
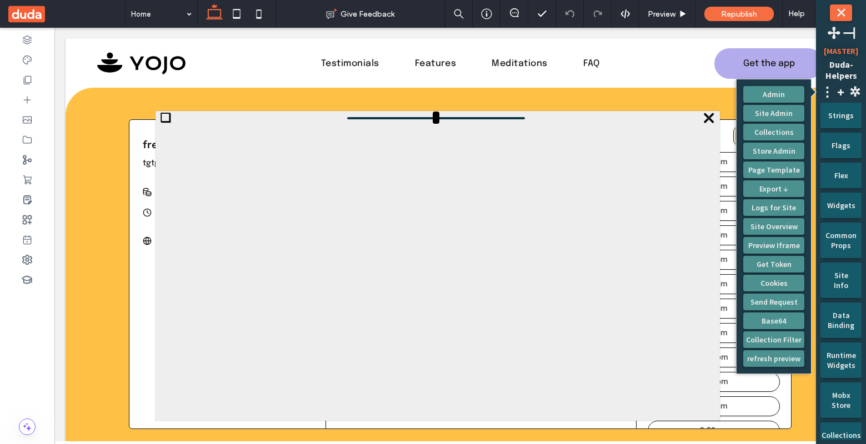
click at [164, 117] on span "❏" at bounding box center [165, 118] width 11 height 14
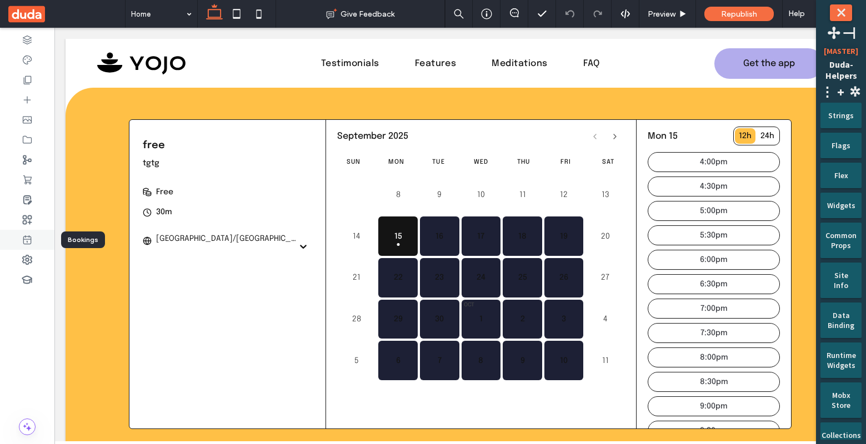
click at [28, 237] on icon at bounding box center [27, 239] width 11 height 11
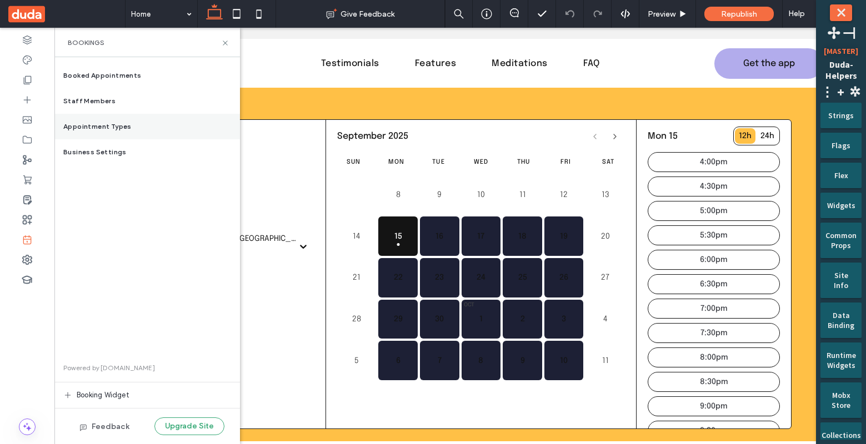
click at [101, 128] on span "Appointment Types" at bounding box center [97, 127] width 68 height 10
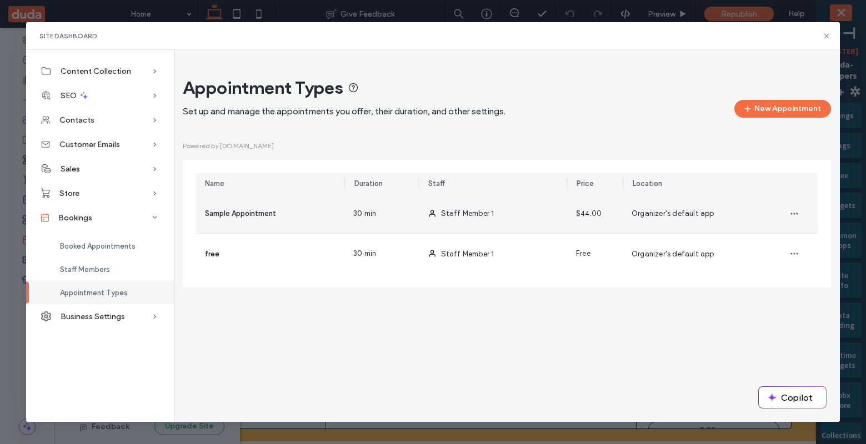
click at [437, 218] on div "Staff Member 1" at bounding box center [493, 213] width 148 height 39
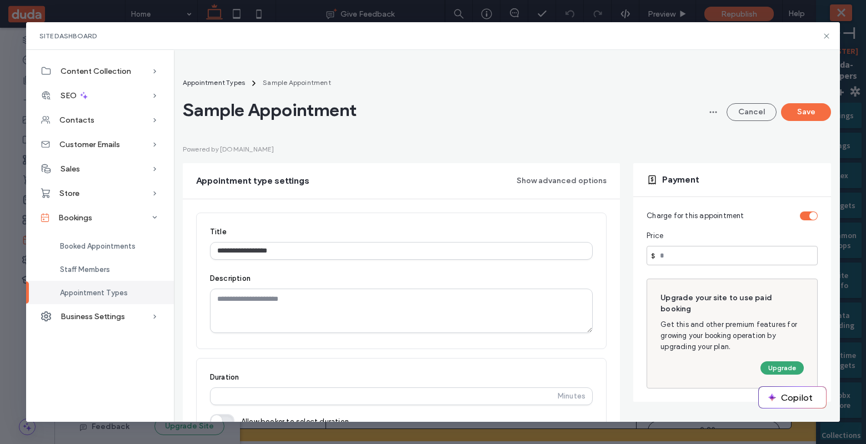
click at [809, 216] on div "toggle" at bounding box center [813, 216] width 8 height 8
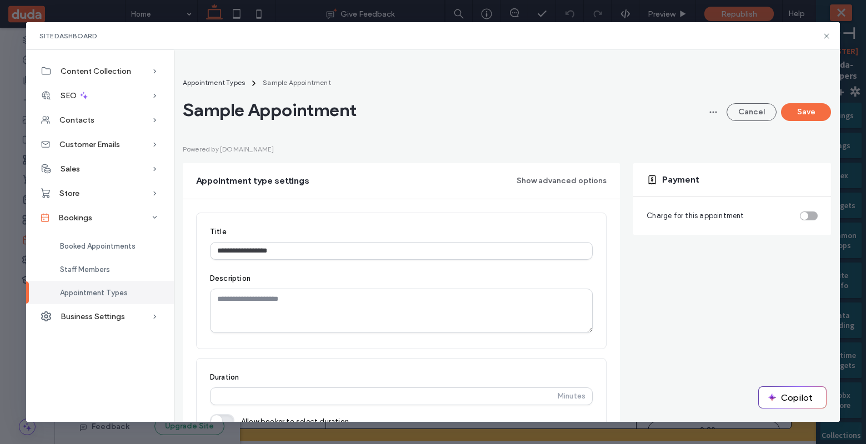
click at [801, 217] on div "toggle" at bounding box center [809, 216] width 18 height 9
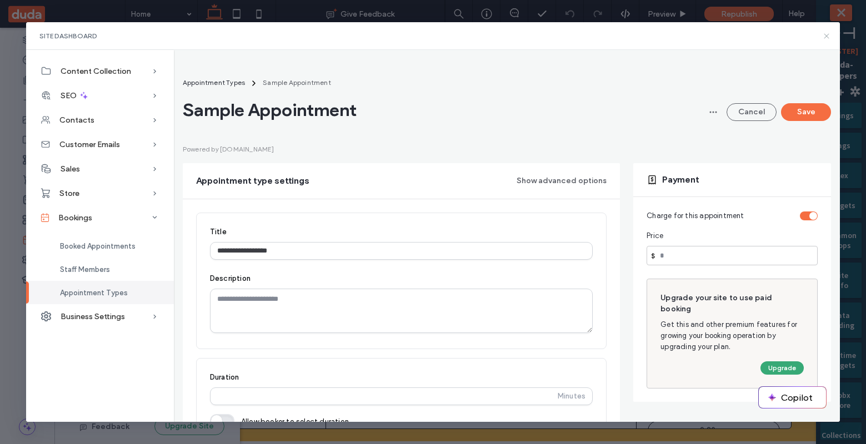
click at [826, 34] on use at bounding box center [826, 35] width 5 height 5
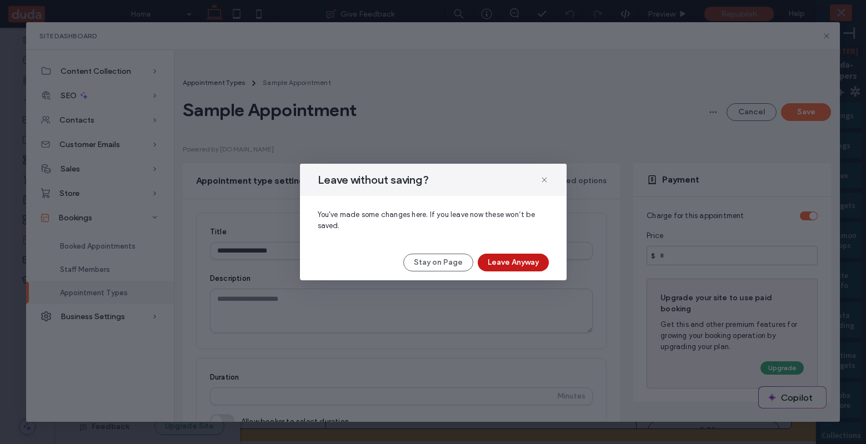
click at [531, 263] on button "Leave Anyway" at bounding box center [513, 263] width 71 height 18
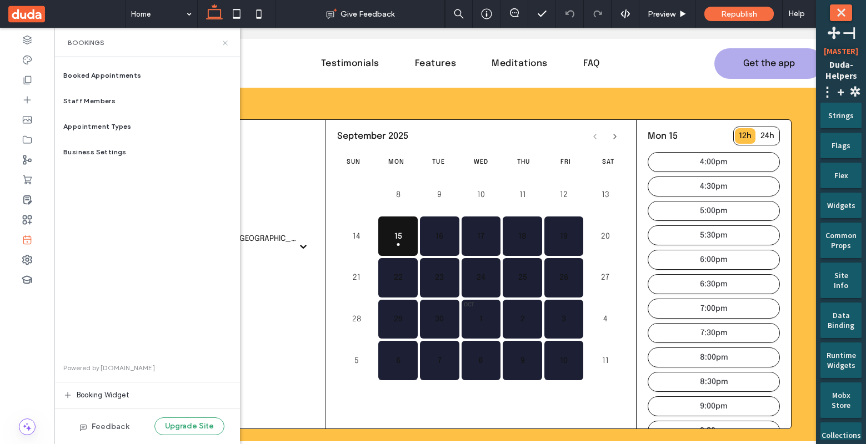
click at [225, 41] on icon at bounding box center [225, 43] width 8 height 8
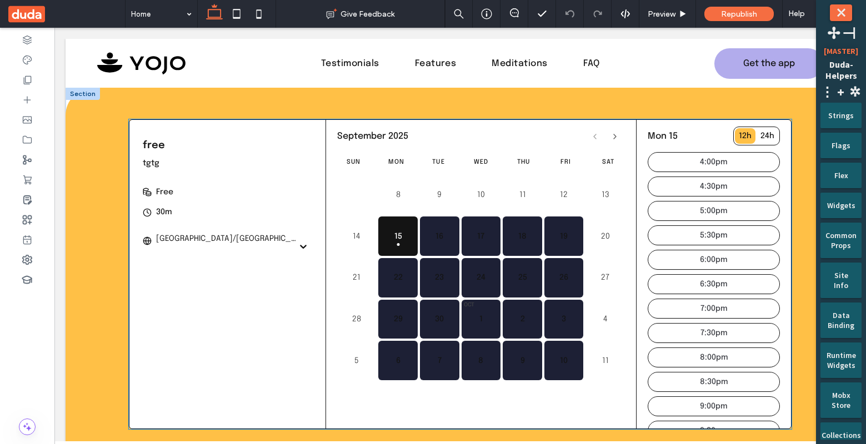
click at [168, 193] on div "Free" at bounding box center [164, 192] width 17 height 11
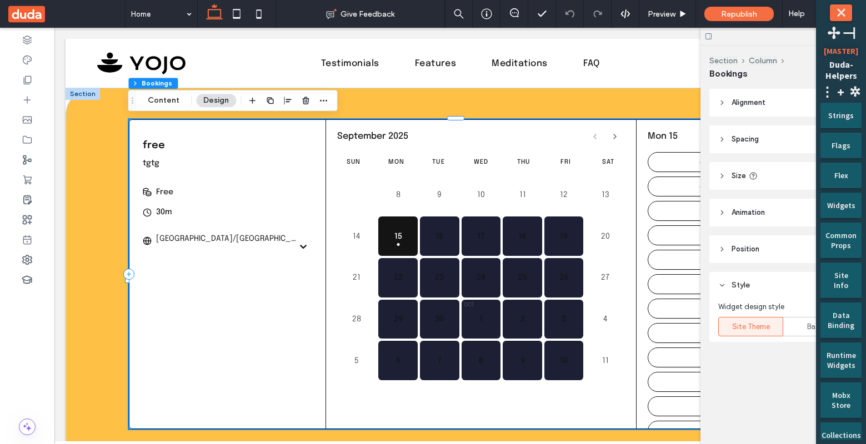
click at [844, 8] on button "⤬" at bounding box center [841, 12] width 22 height 17
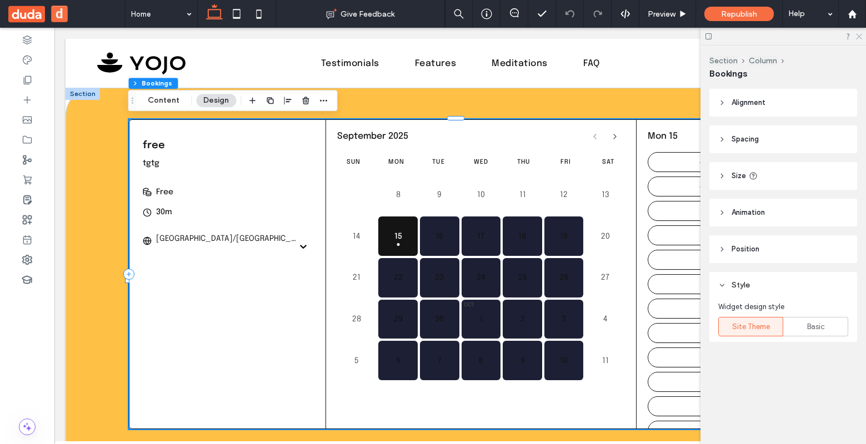
click at [859, 35] on icon at bounding box center [858, 35] width 7 height 7
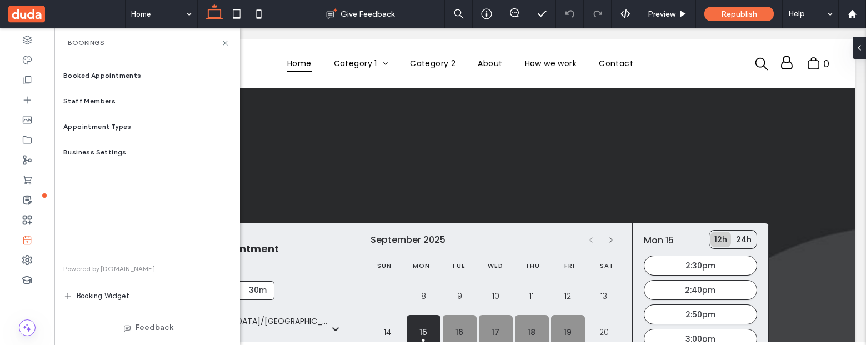
click at [120, 131] on span "Appointment Types" at bounding box center [97, 127] width 68 height 10
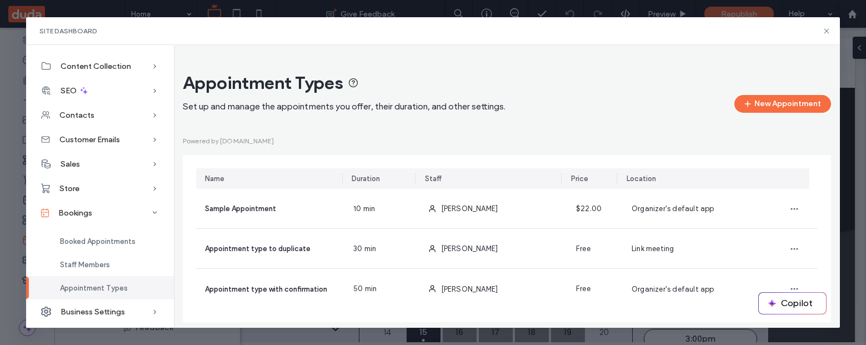
scroll to position [5, 0]
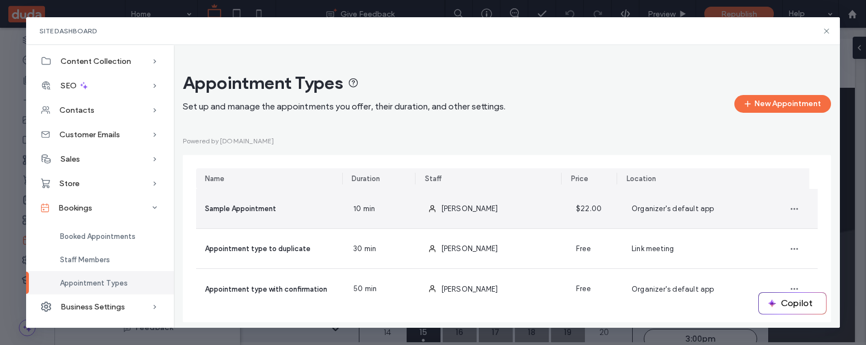
click at [339, 205] on div "Sample Appointment" at bounding box center [270, 208] width 148 height 39
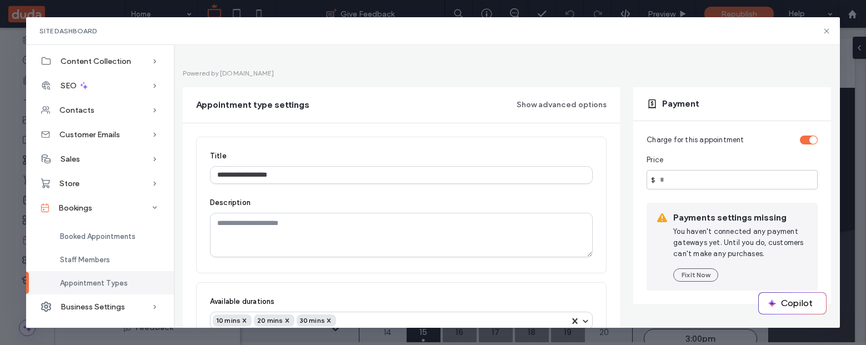
scroll to position [70, 0]
click at [828, 32] on use at bounding box center [826, 30] width 5 height 5
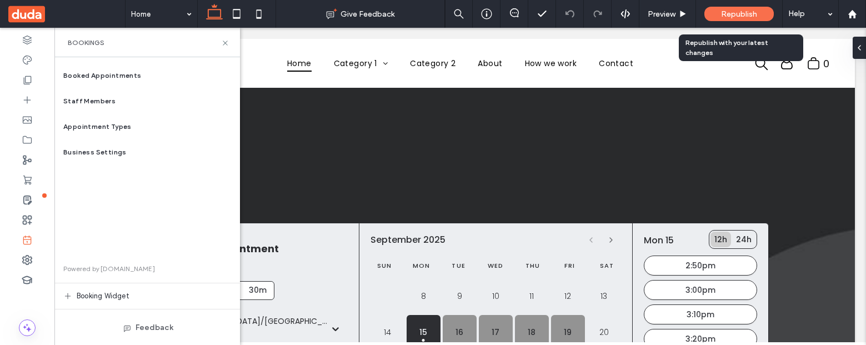
click at [727, 16] on span "Republish" at bounding box center [739, 13] width 36 height 9
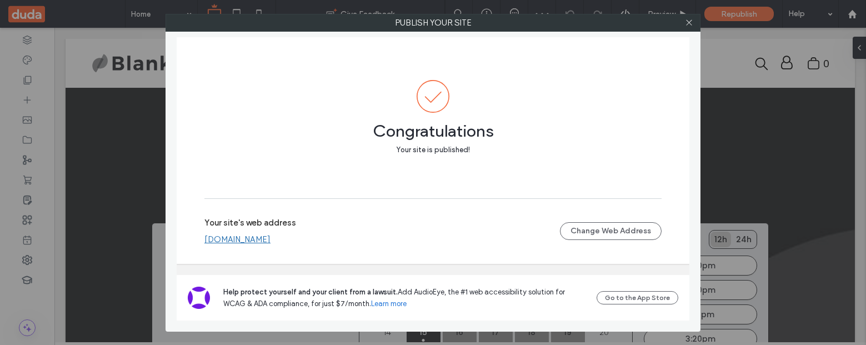
click at [346, 239] on div "Your site's web address robertdodis2993f761.multiscreen.d1test.biz" at bounding box center [382, 231] width 356 height 27
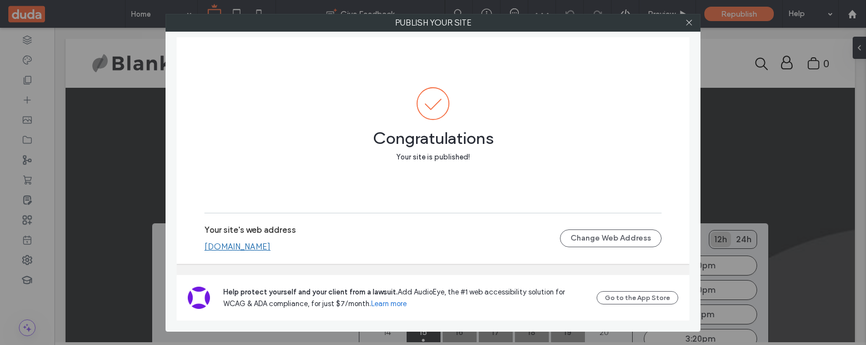
click at [271, 246] on link "robertdodis2993f761.multiscreen.d1test.biz" at bounding box center [237, 247] width 66 height 10
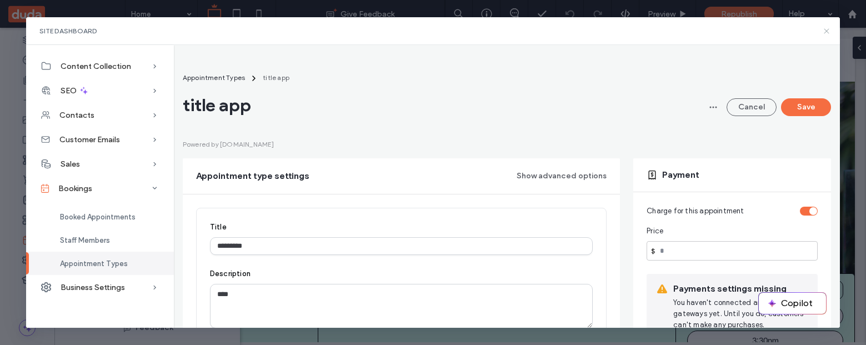
click at [825, 32] on icon at bounding box center [826, 31] width 9 height 9
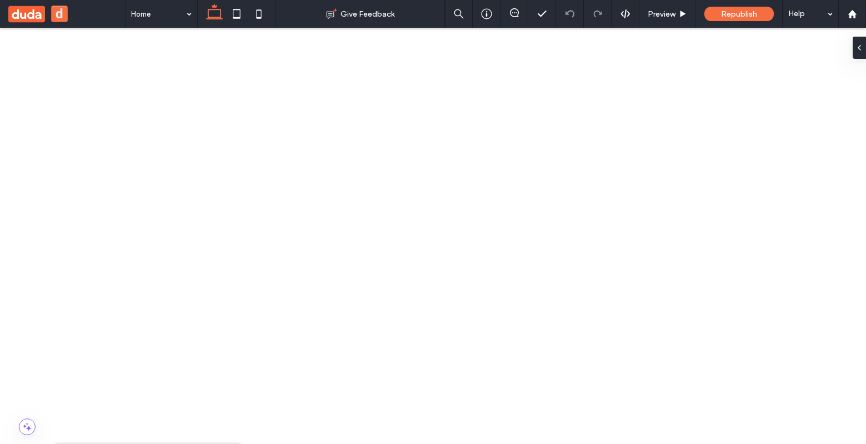
type input "***"
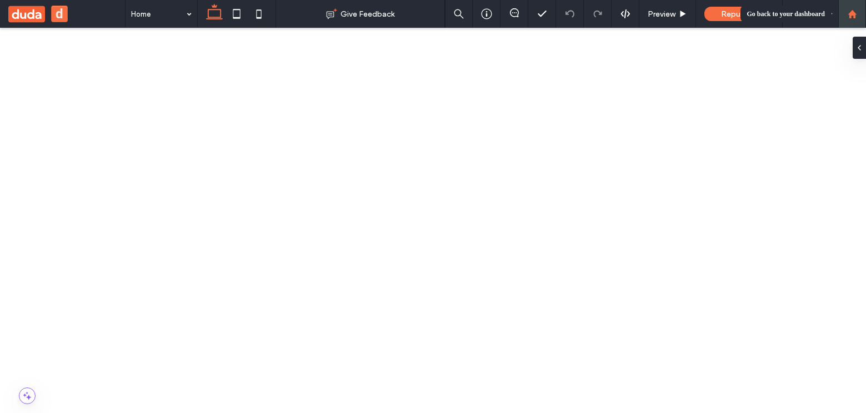
click at [857, 16] on icon at bounding box center [852, 13] width 9 height 9
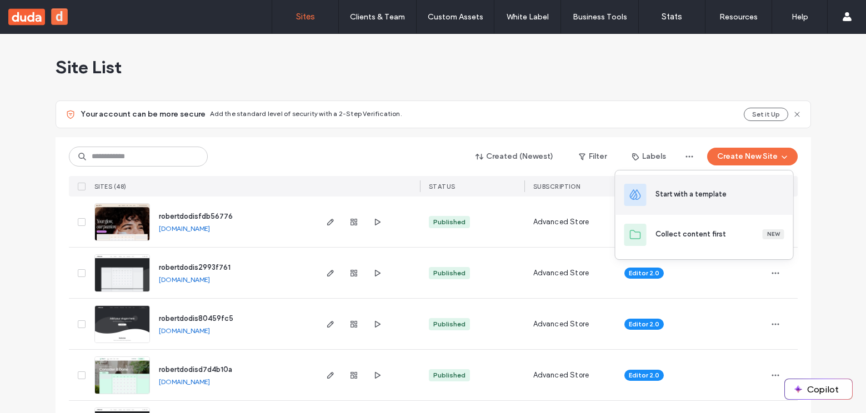
click at [720, 194] on div "Start with a template" at bounding box center [691, 194] width 71 height 11
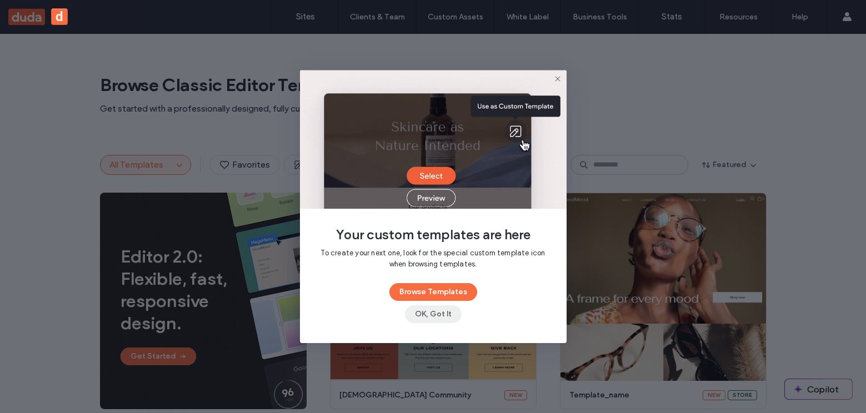
click at [433, 314] on button "OK, Got It" at bounding box center [433, 315] width 57 height 18
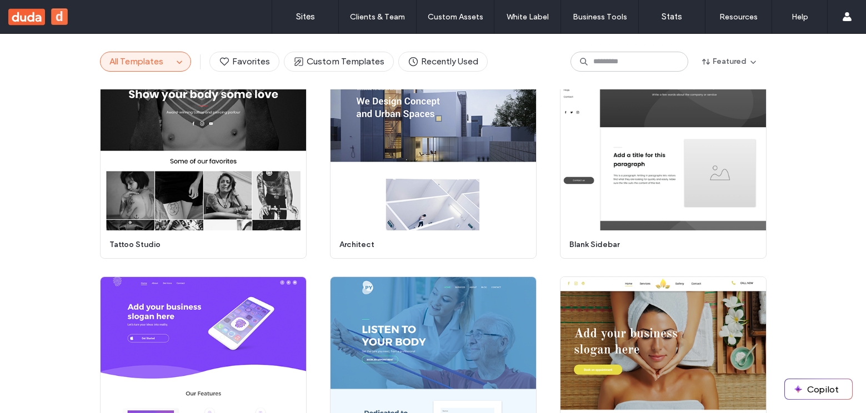
scroll to position [4602, 0]
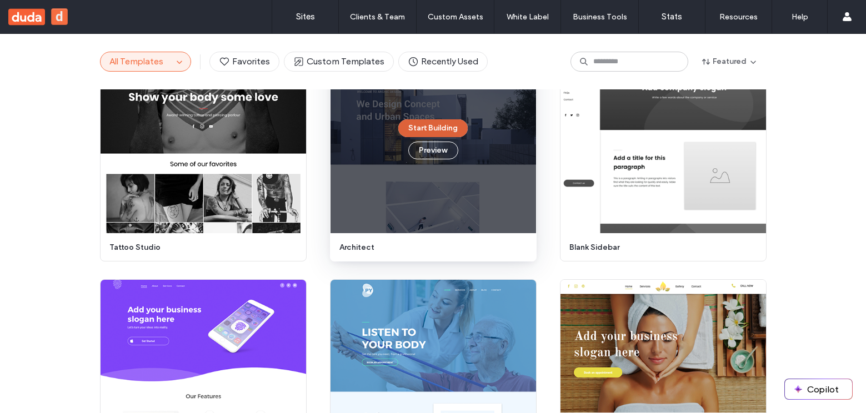
click at [445, 129] on button "Start Building" at bounding box center [432, 128] width 69 height 18
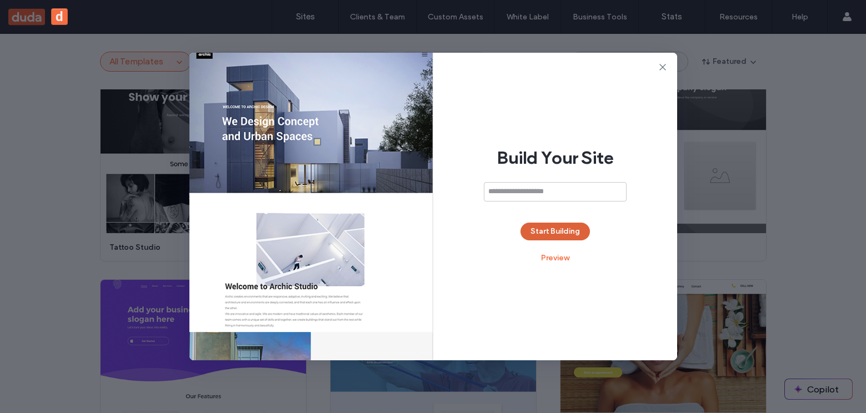
click at [564, 234] on button "Start Building" at bounding box center [555, 232] width 69 height 18
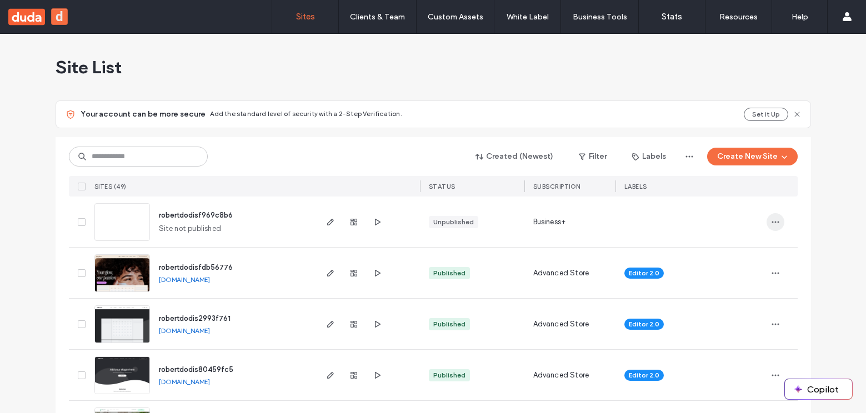
click at [776, 222] on icon "button" at bounding box center [775, 222] width 9 height 9
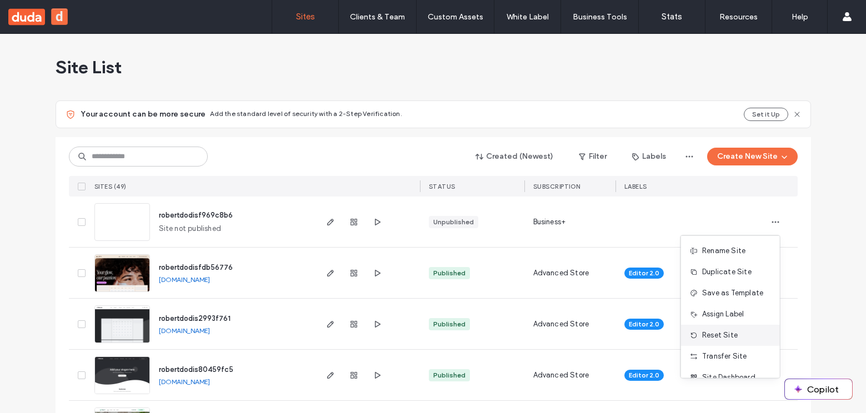
scroll to position [36, 0]
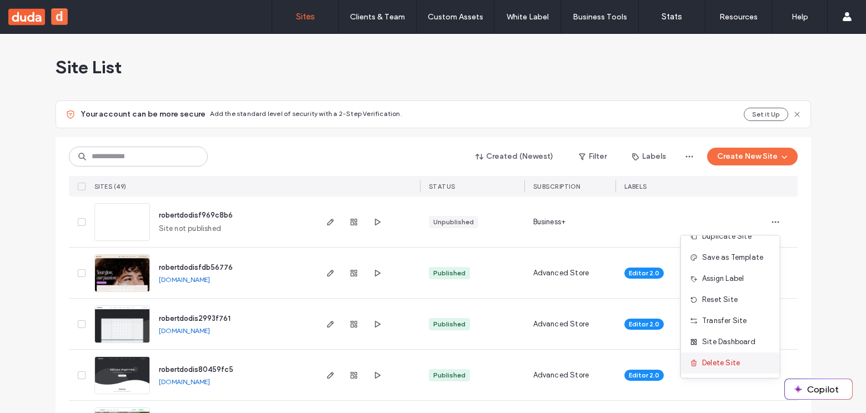
click at [725, 369] on div "Delete Site" at bounding box center [730, 363] width 99 height 21
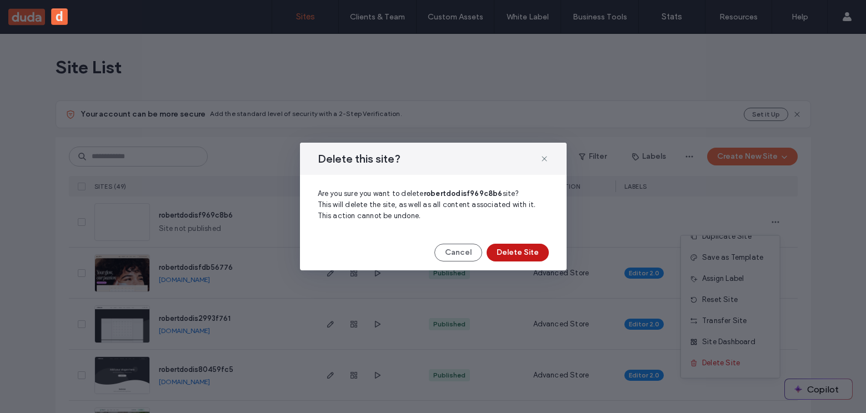
click at [537, 257] on button "Delete Site" at bounding box center [518, 253] width 62 height 18
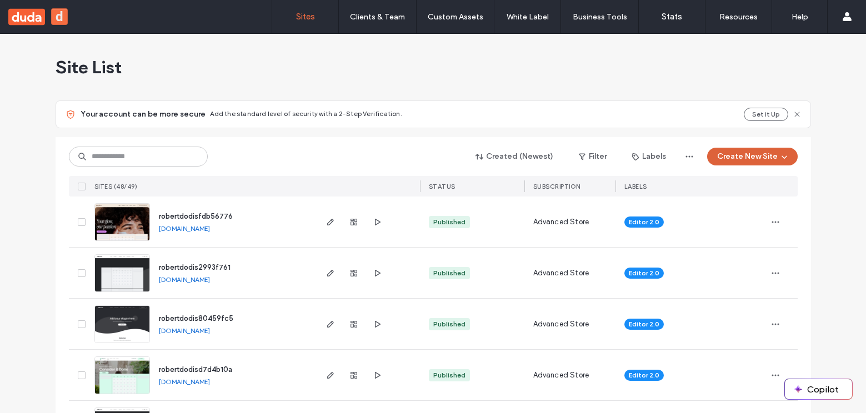
click at [753, 156] on button "Create New Site" at bounding box center [752, 157] width 91 height 18
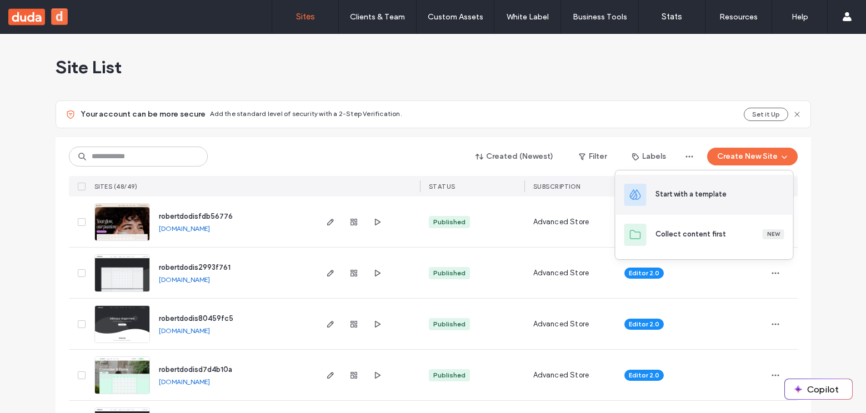
click at [716, 192] on div "Start with a template" at bounding box center [691, 194] width 71 height 11
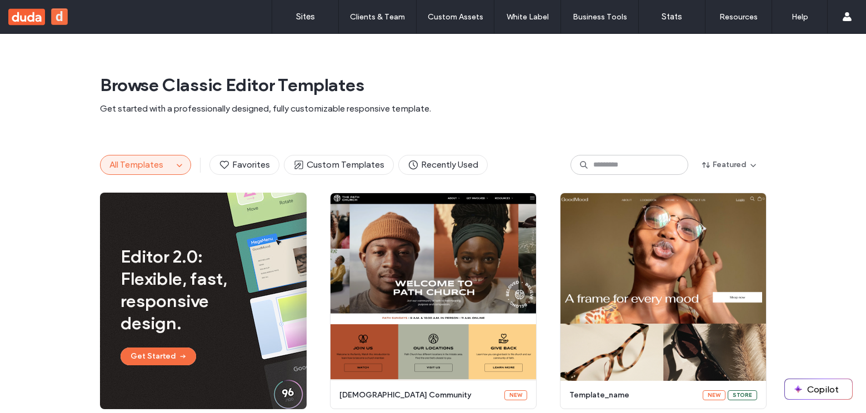
click at [156, 164] on span "All Templates" at bounding box center [136, 164] width 54 height 11
click at [155, 164] on span "All Templates" at bounding box center [136, 164] width 54 height 11
click at [175, 169] on icon "button" at bounding box center [179, 165] width 9 height 9
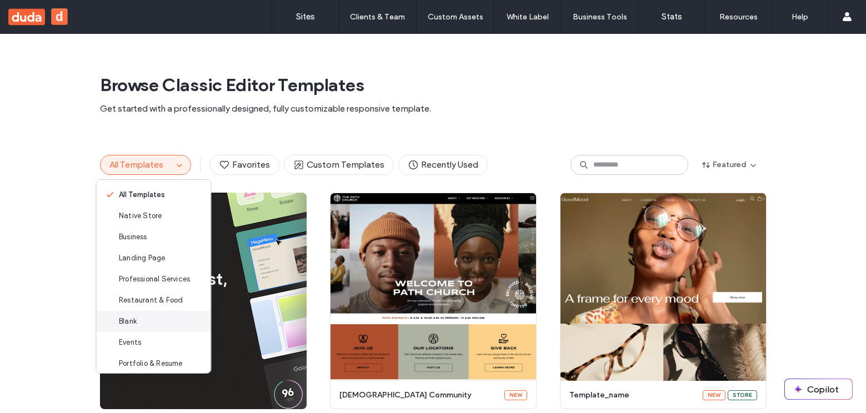
click at [189, 326] on div "Blank" at bounding box center [154, 321] width 114 height 21
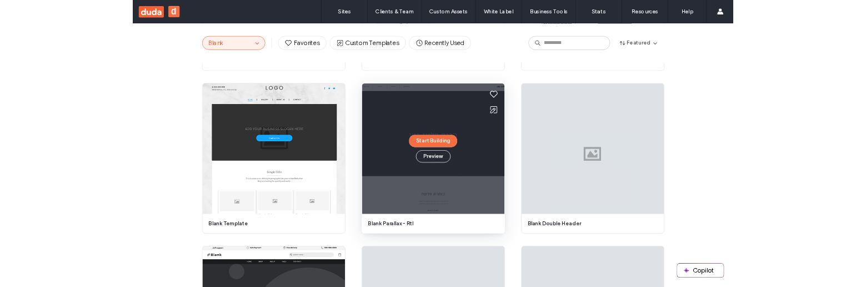
scroll to position [768, 0]
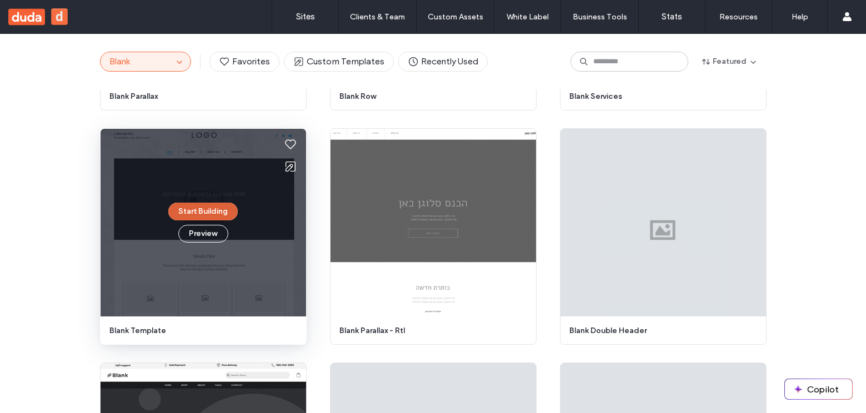
click at [202, 213] on button "Start Building" at bounding box center [202, 212] width 69 height 18
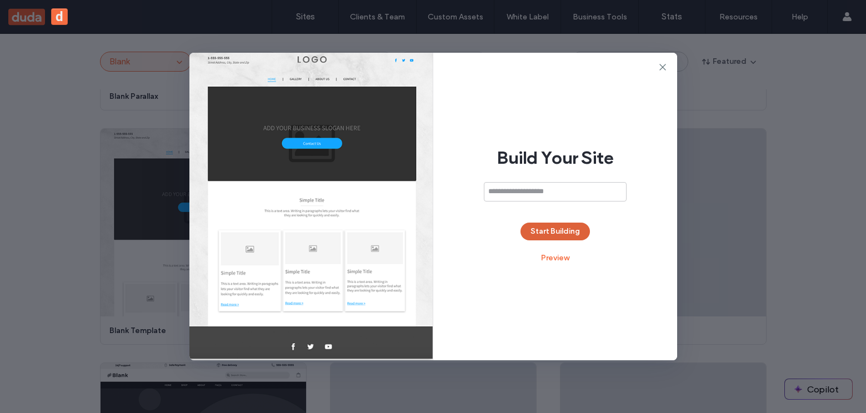
click at [539, 226] on button "Start Building" at bounding box center [555, 232] width 69 height 18
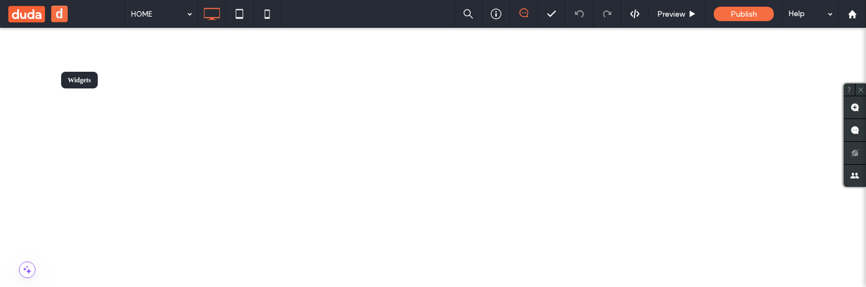
type input "*****"
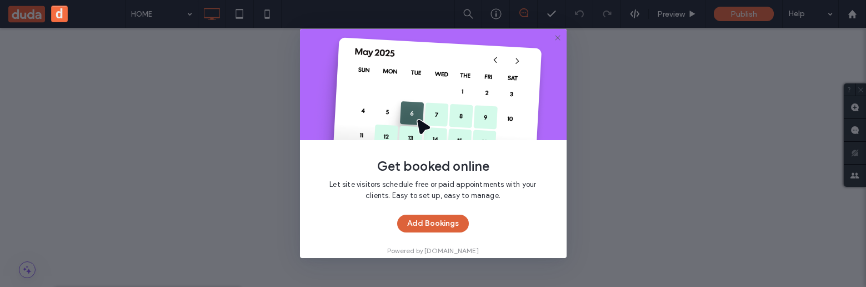
click at [437, 221] on button "Add Bookings" at bounding box center [433, 223] width 72 height 18
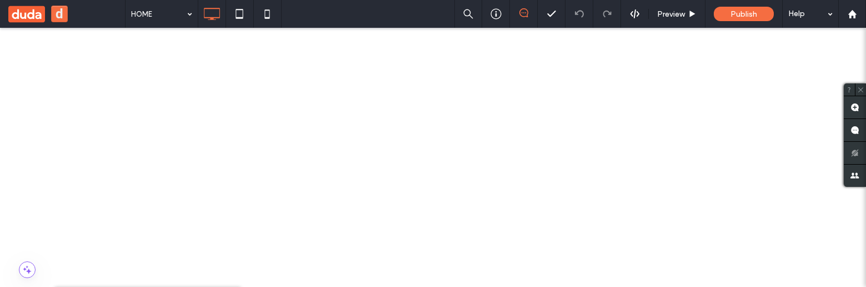
type input "*****"
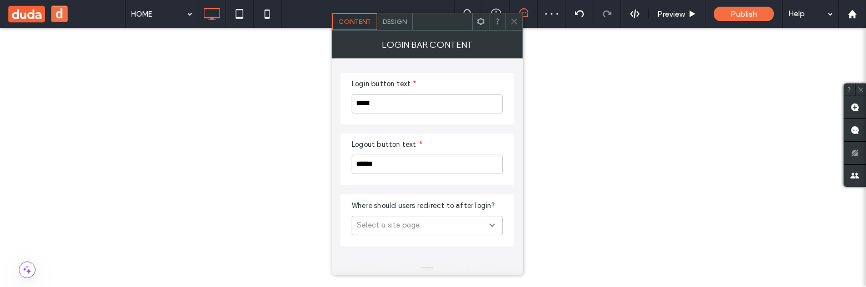
click at [489, 224] on icon at bounding box center [492, 225] width 9 height 9
click at [447, 210] on div "Sign in page" at bounding box center [427, 205] width 150 height 19
click at [514, 22] on icon at bounding box center [514, 21] width 8 height 8
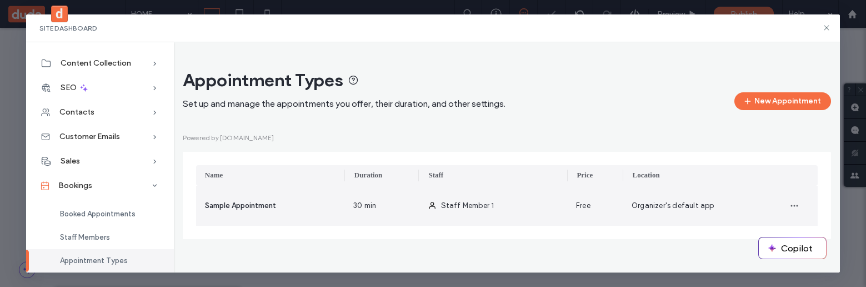
click at [548, 212] on div "Staff Member 1" at bounding box center [493, 206] width 148 height 40
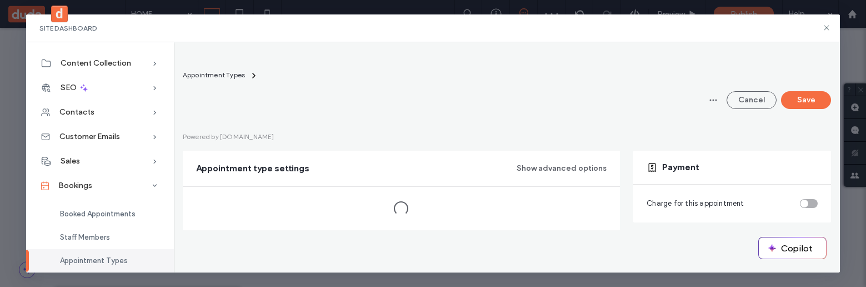
click at [808, 204] on div "toggle" at bounding box center [809, 203] width 18 height 9
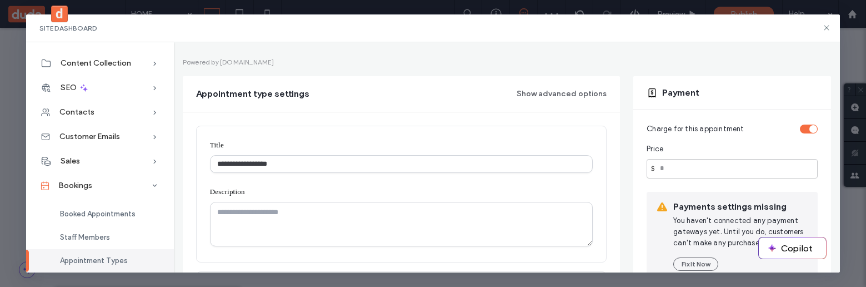
scroll to position [86, 0]
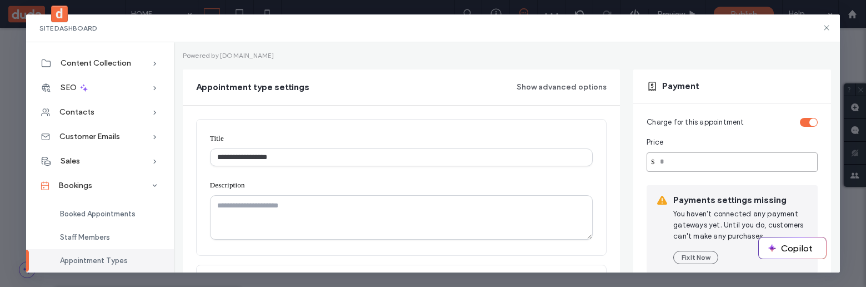
click at [701, 167] on input "number" at bounding box center [732, 161] width 171 height 19
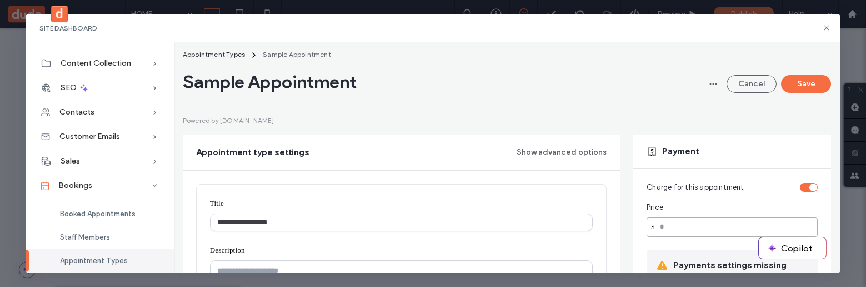
scroll to position [17, 0]
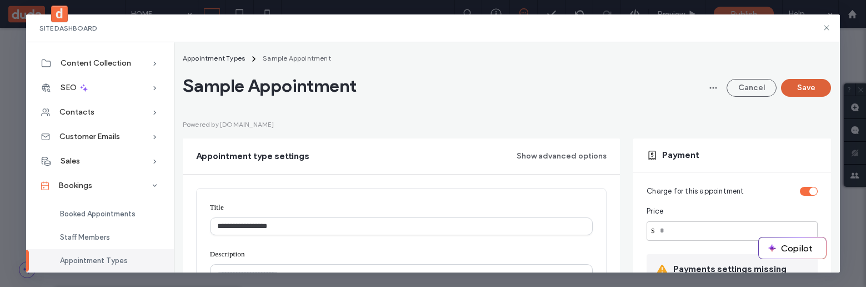
click at [786, 92] on button "Save" at bounding box center [806, 88] width 50 height 18
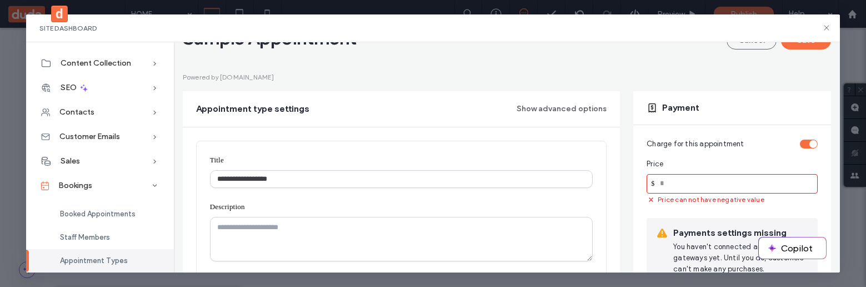
scroll to position [64, 0]
click at [694, 184] on input "**" at bounding box center [732, 182] width 171 height 19
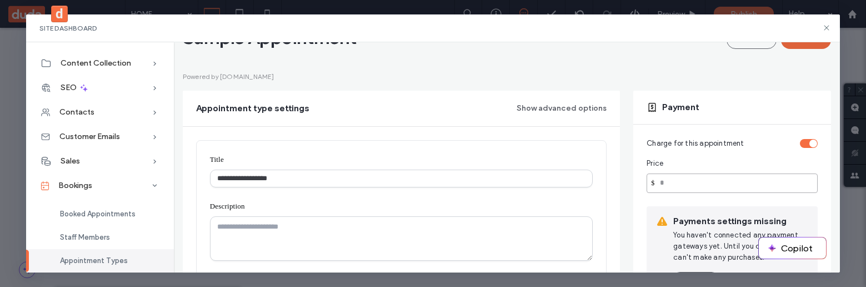
type input "**"
click at [783, 47] on button "Save" at bounding box center [806, 40] width 50 height 18
click at [791, 44] on button "Save" at bounding box center [806, 40] width 50 height 18
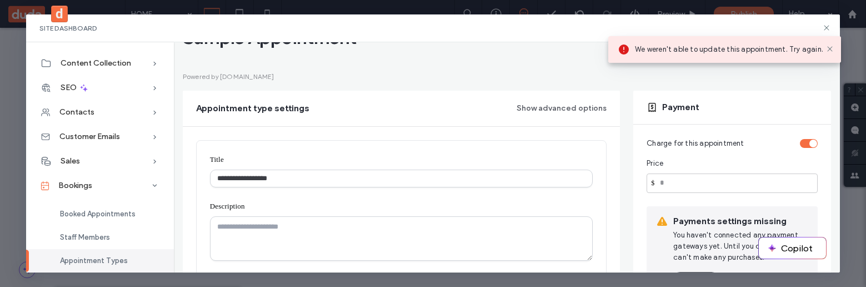
click at [773, 53] on span "We weren't able to update this appointment. Try again." at bounding box center [729, 49] width 188 height 11
click at [748, 53] on span "We weren't able to update this appointment. Try again." at bounding box center [729, 49] width 188 height 11
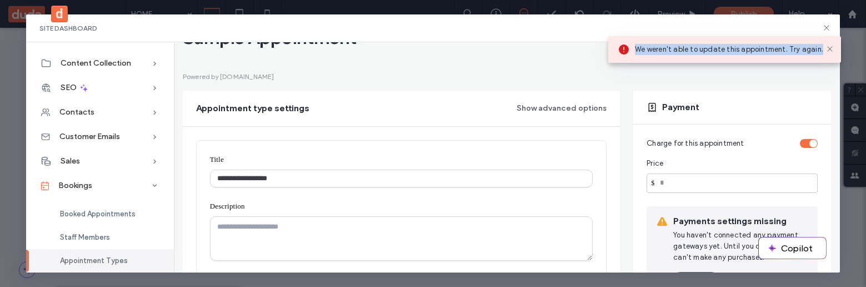
click at [748, 53] on span "We weren't able to update this appointment. Try again." at bounding box center [729, 49] width 188 height 11
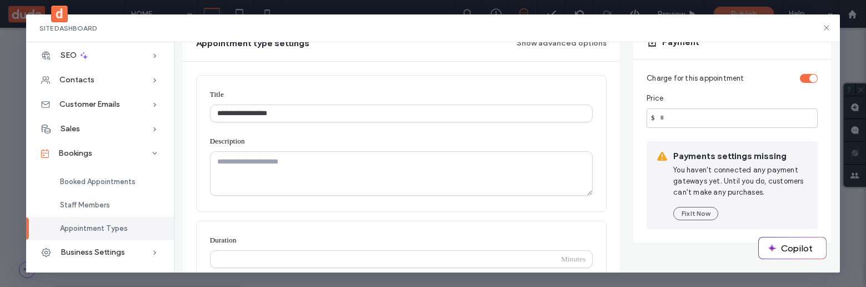
scroll to position [127, 0]
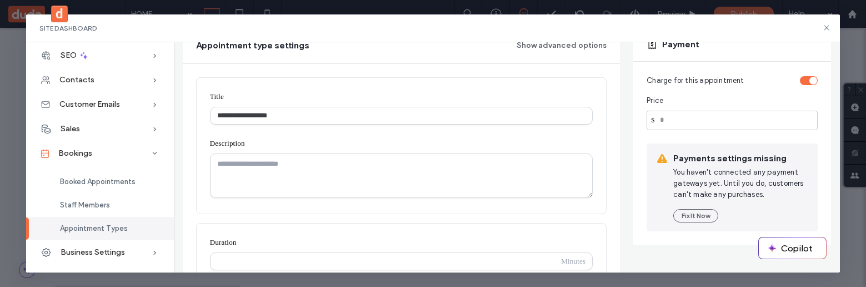
click at [61, 11] on button "d" at bounding box center [59, 14] width 17 height 17
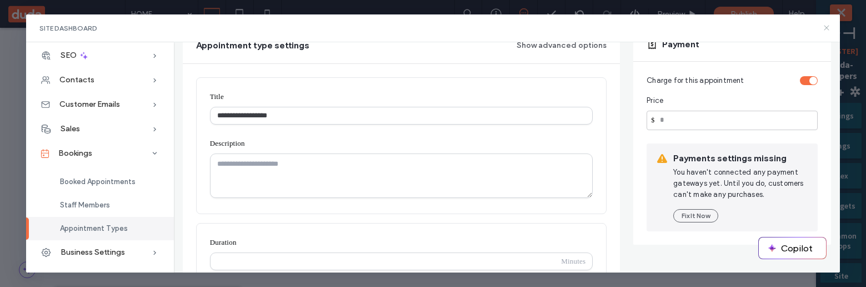
click at [827, 27] on icon at bounding box center [826, 27] width 9 height 9
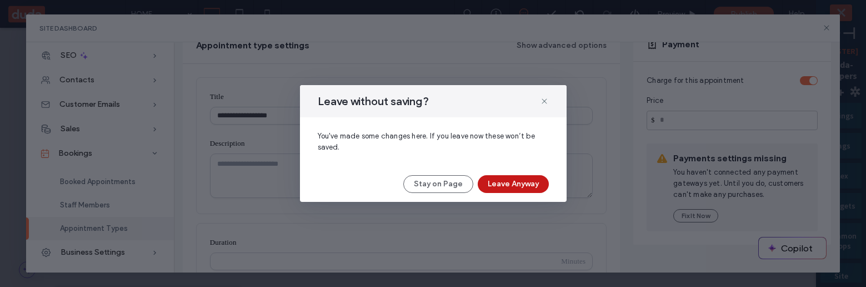
click at [511, 190] on button "Leave Anyway" at bounding box center [513, 184] width 71 height 18
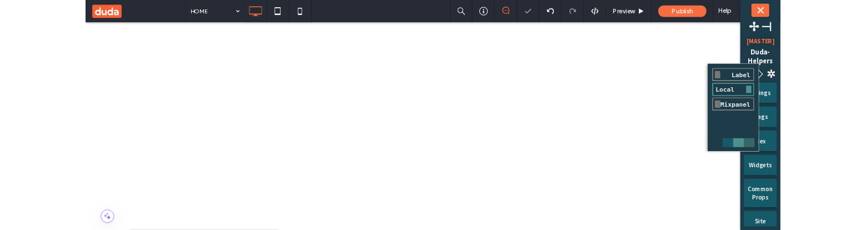
scroll to position [0, 0]
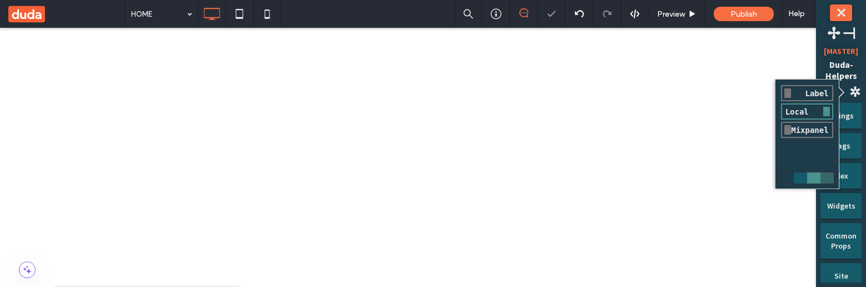
click at [854, 93] on span "✲️" at bounding box center [854, 91] width 13 height 17
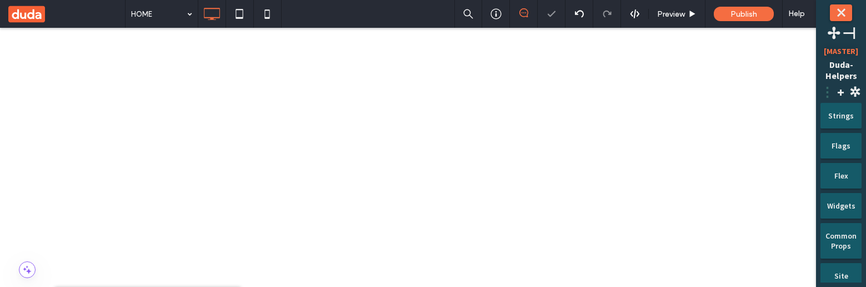
click at [827, 91] on span "⋮" at bounding box center [827, 91] width 13 height 17
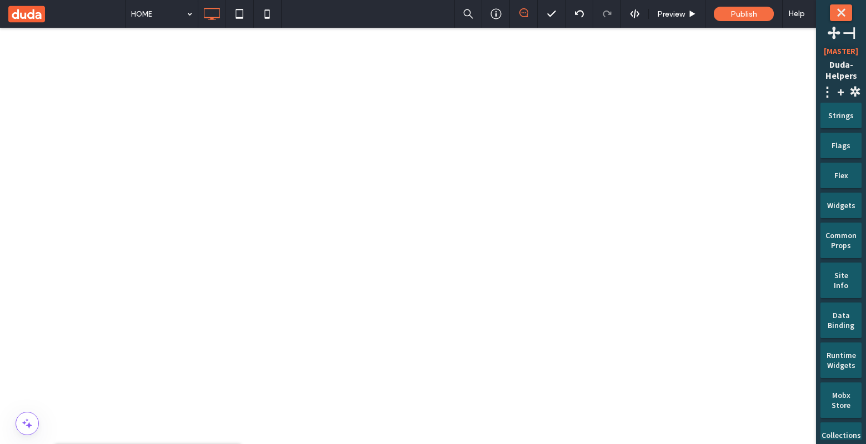
click at [821, 49] on div "[PERSON_NAME]-Helpers [MASTER] ✢ ⊣" at bounding box center [841, 52] width 41 height 58
click at [828, 94] on span "⋮" at bounding box center [827, 91] width 13 height 17
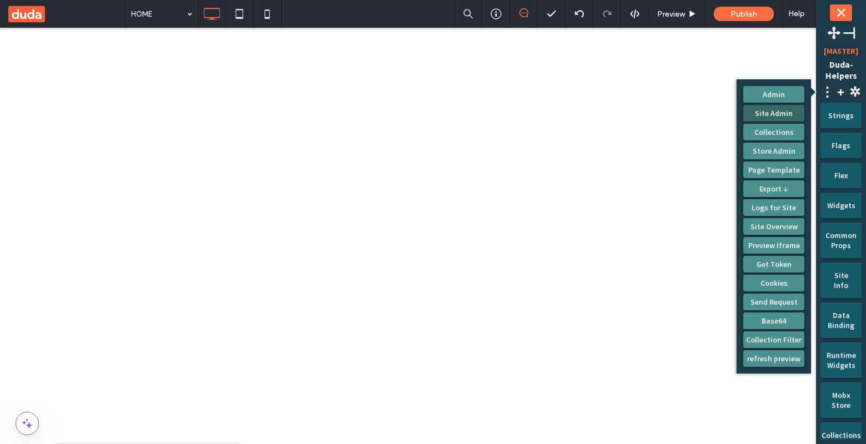
click at [791, 116] on button "Site Admin" at bounding box center [773, 113] width 61 height 17
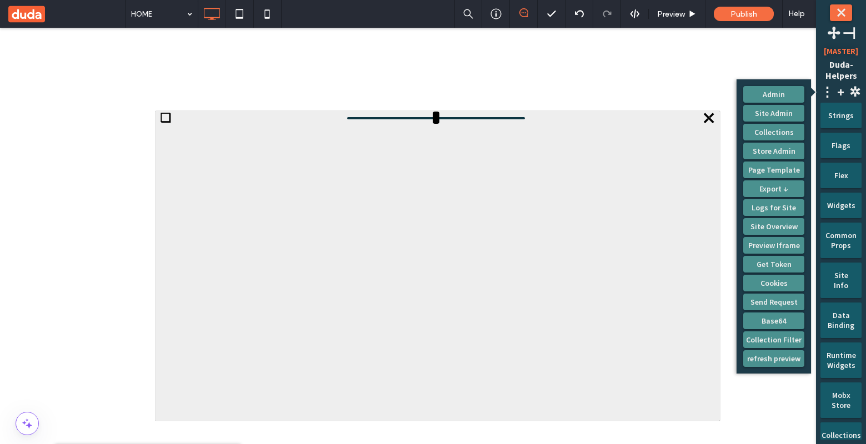
click at [713, 122] on span "⤬" at bounding box center [709, 118] width 14 height 14
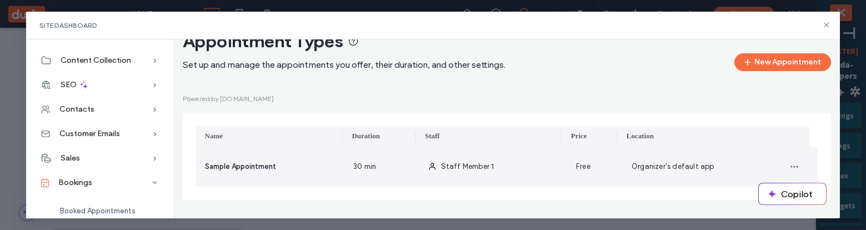
click at [586, 169] on div "Free" at bounding box center [595, 167] width 56 height 40
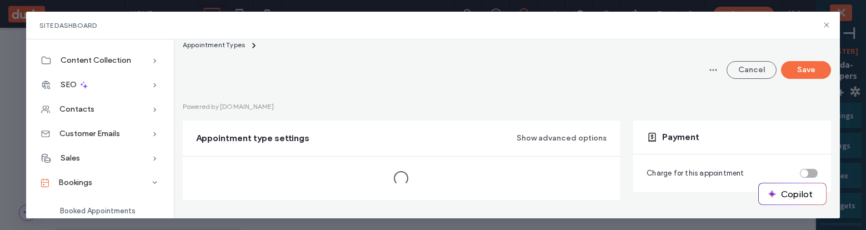
scroll to position [29, 0]
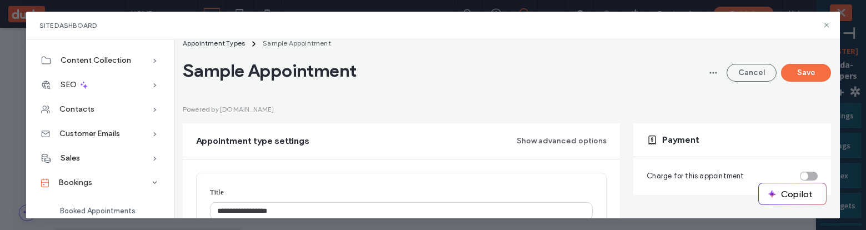
click at [799, 171] on div "Charge for this appointment" at bounding box center [732, 176] width 171 height 11
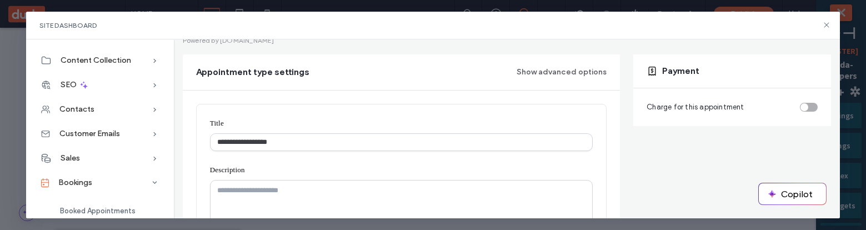
scroll to position [102, 0]
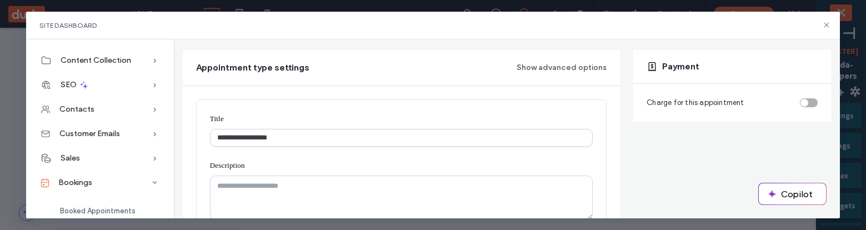
click at [804, 101] on div "toggle" at bounding box center [809, 102] width 18 height 9
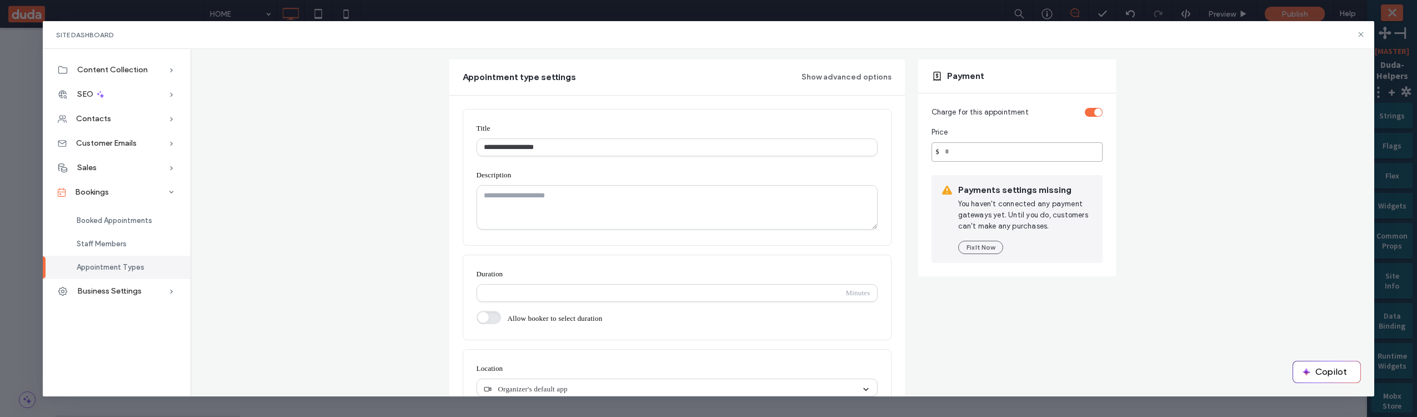
click at [866, 157] on input "number" at bounding box center [1017, 151] width 171 height 19
type input "**"
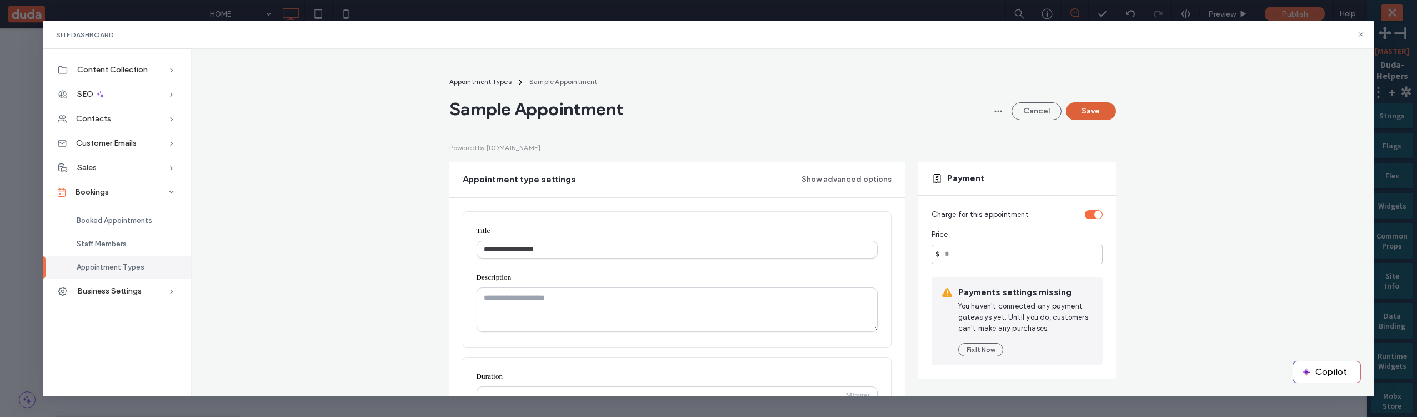
click at [866, 110] on button "Save" at bounding box center [1091, 111] width 50 height 18
click at [307, 286] on div "**********" at bounding box center [782, 308] width 1167 height 464
click at [866, 112] on button "Save" at bounding box center [1091, 111] width 50 height 18
click at [866, 107] on button "Save" at bounding box center [1091, 111] width 50 height 18
